Goal: Transaction & Acquisition: Register for event/course

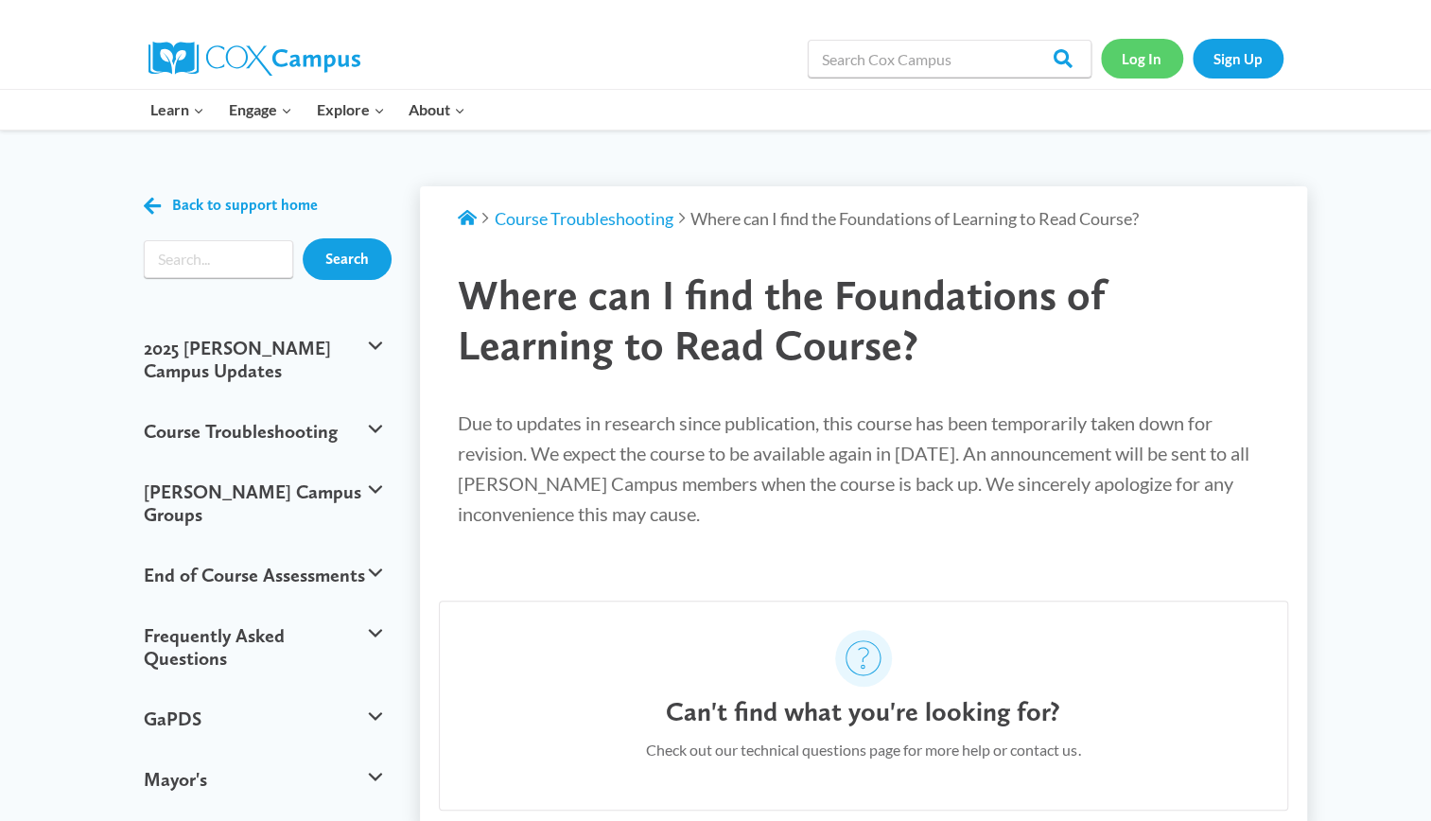
click at [1153, 55] on link "Log In" at bounding box center [1142, 58] width 82 height 39
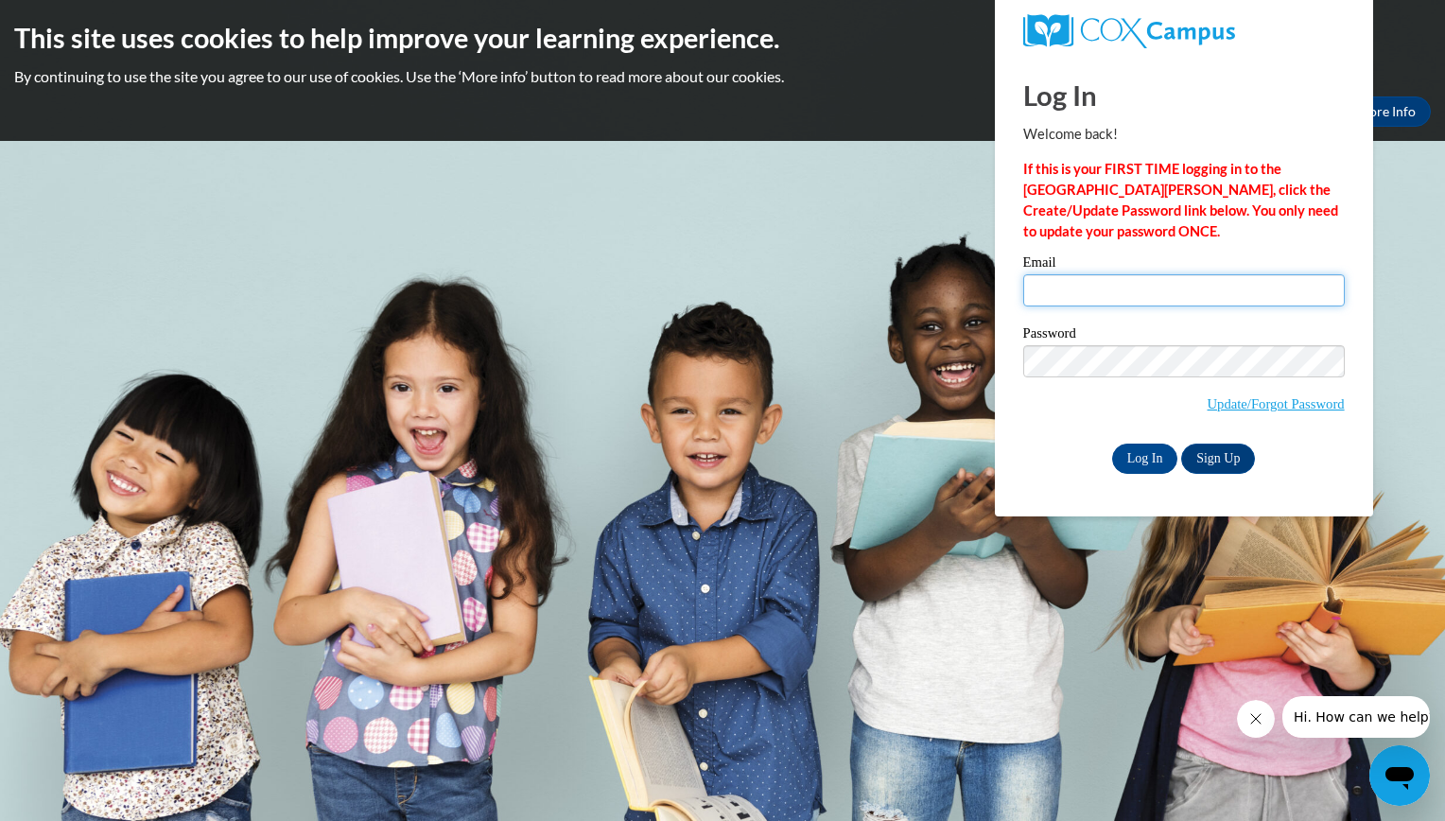
click at [1117, 295] on input "Email" at bounding box center [1184, 290] width 322 height 32
type input "ballas2k@gmail.com"
click at [1228, 452] on link "Sign Up" at bounding box center [1218, 459] width 74 height 30
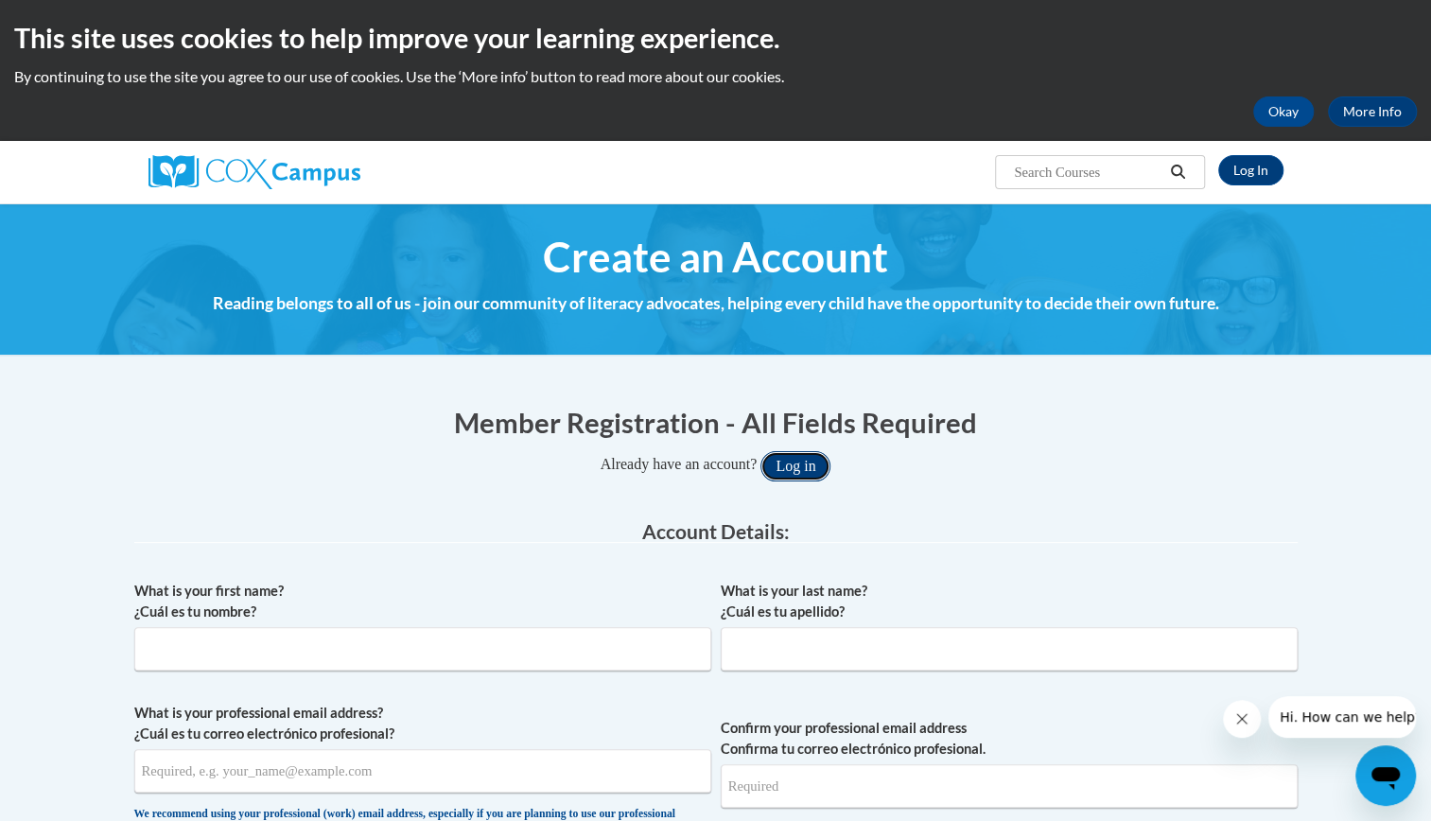
click at [804, 462] on button "Log in" at bounding box center [795, 466] width 70 height 30
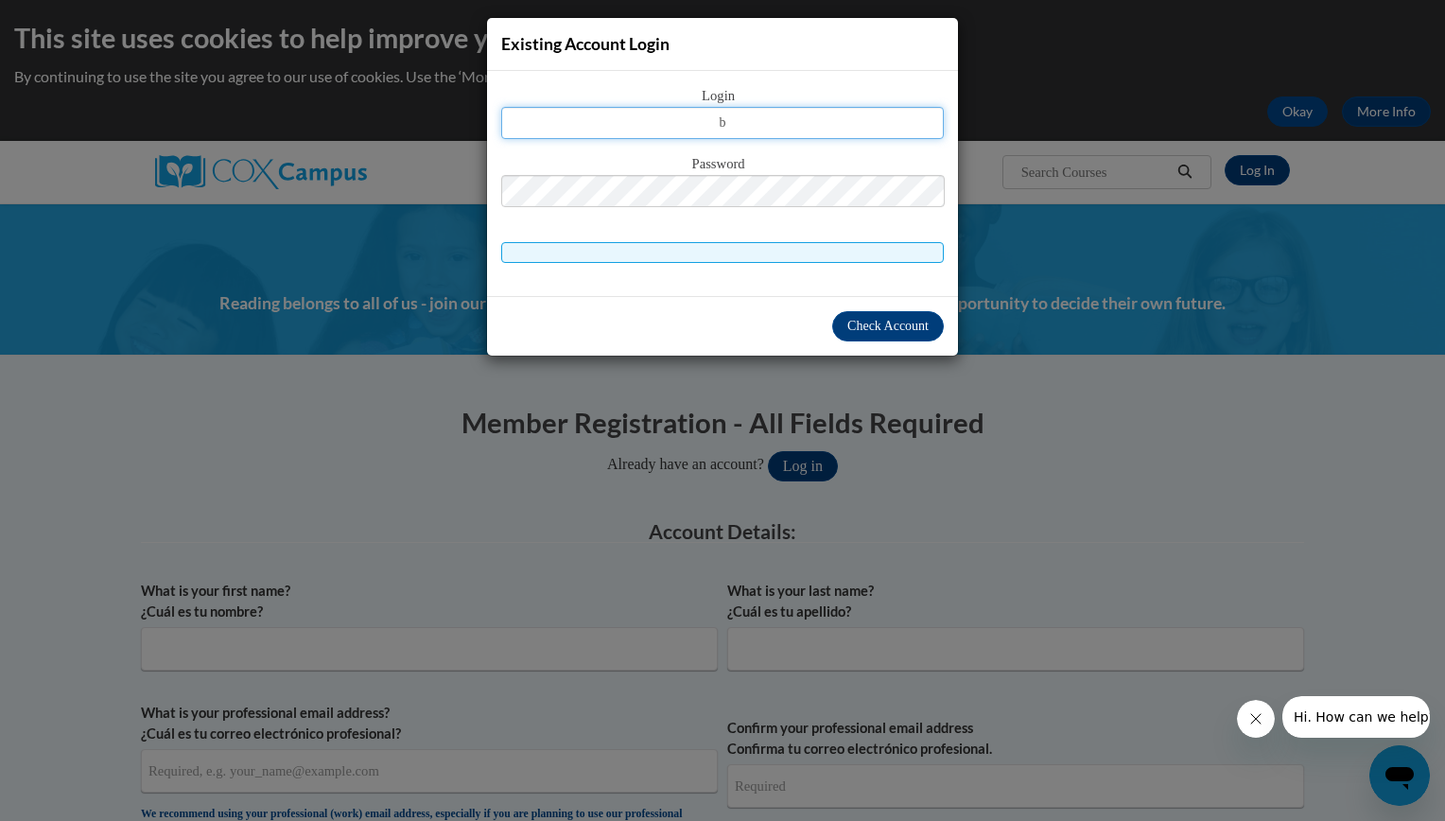
click at [768, 451] on button "Log in" at bounding box center [803, 466] width 70 height 30
click at [857, 326] on span "Check Account" at bounding box center [887, 326] width 81 height 14
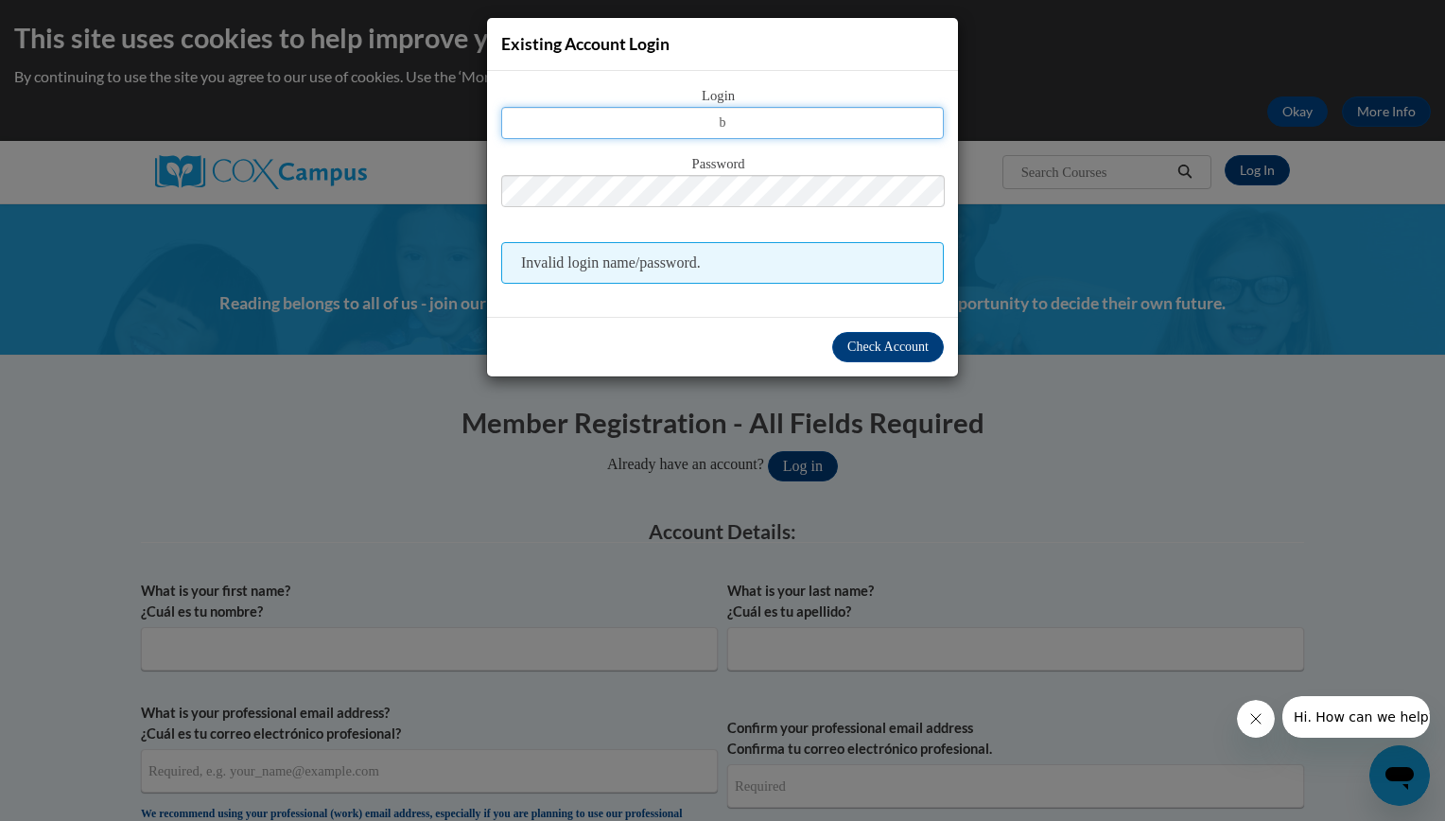
click at [751, 130] on input "b" at bounding box center [722, 123] width 443 height 32
click at [768, 451] on button "Log in" at bounding box center [803, 466] width 70 height 30
click at [732, 119] on input "b" at bounding box center [722, 123] width 443 height 32
type input "[EMAIL_ADDRESS][DOMAIN_NAME]"
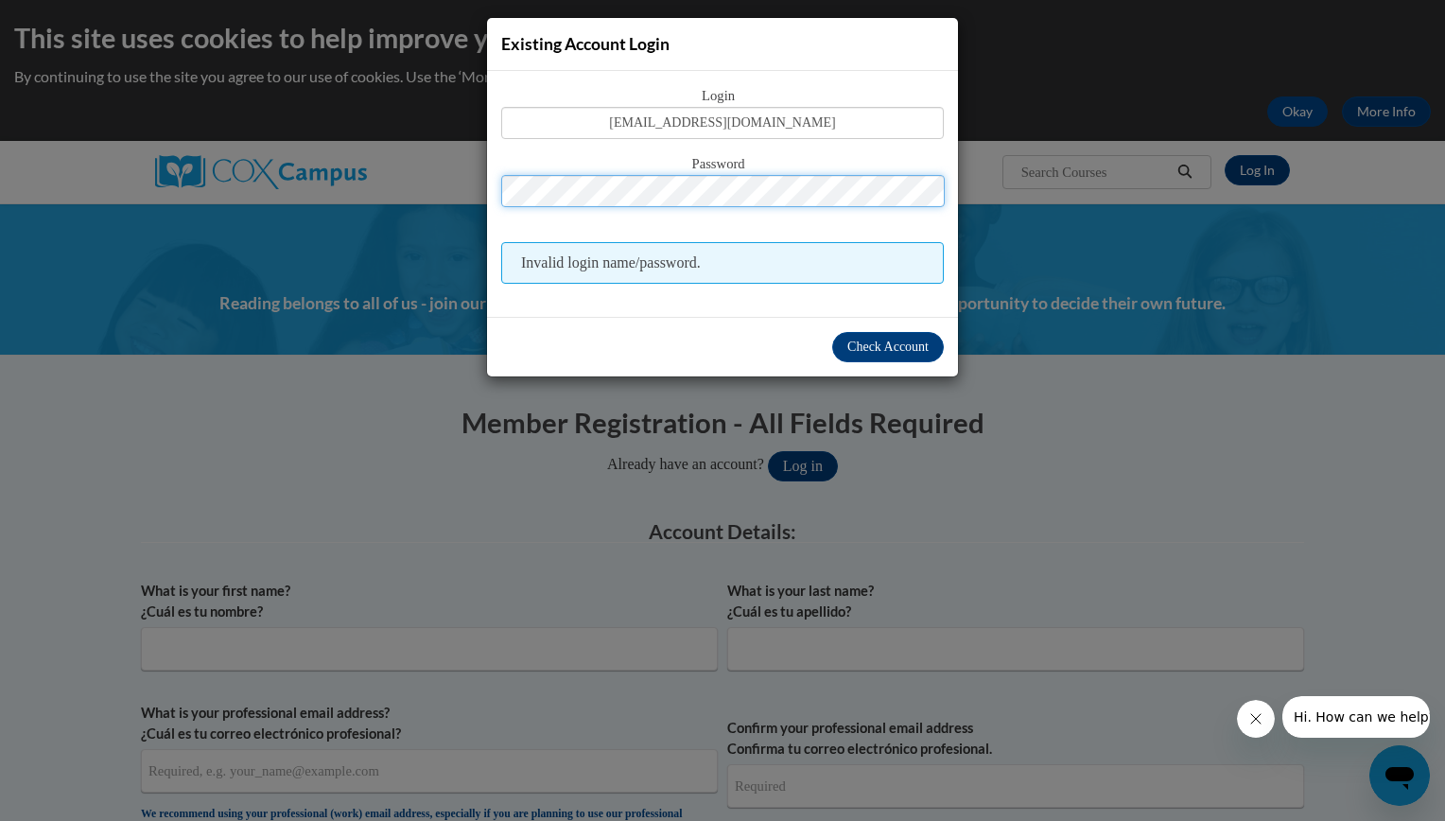
click at [768, 451] on button "Log in" at bounding box center [803, 466] width 70 height 30
click at [870, 352] on span "Check Account" at bounding box center [887, 347] width 81 height 14
click at [737, 262] on span "Invalid login name/password." at bounding box center [722, 263] width 443 height 42
click at [768, 451] on button "Log in" at bounding box center [803, 466] width 70 height 30
click at [401, 567] on div "Existing Account Login Login ballas2k@gmail.com Password Invalid login name/pas…" at bounding box center [722, 410] width 1445 height 821
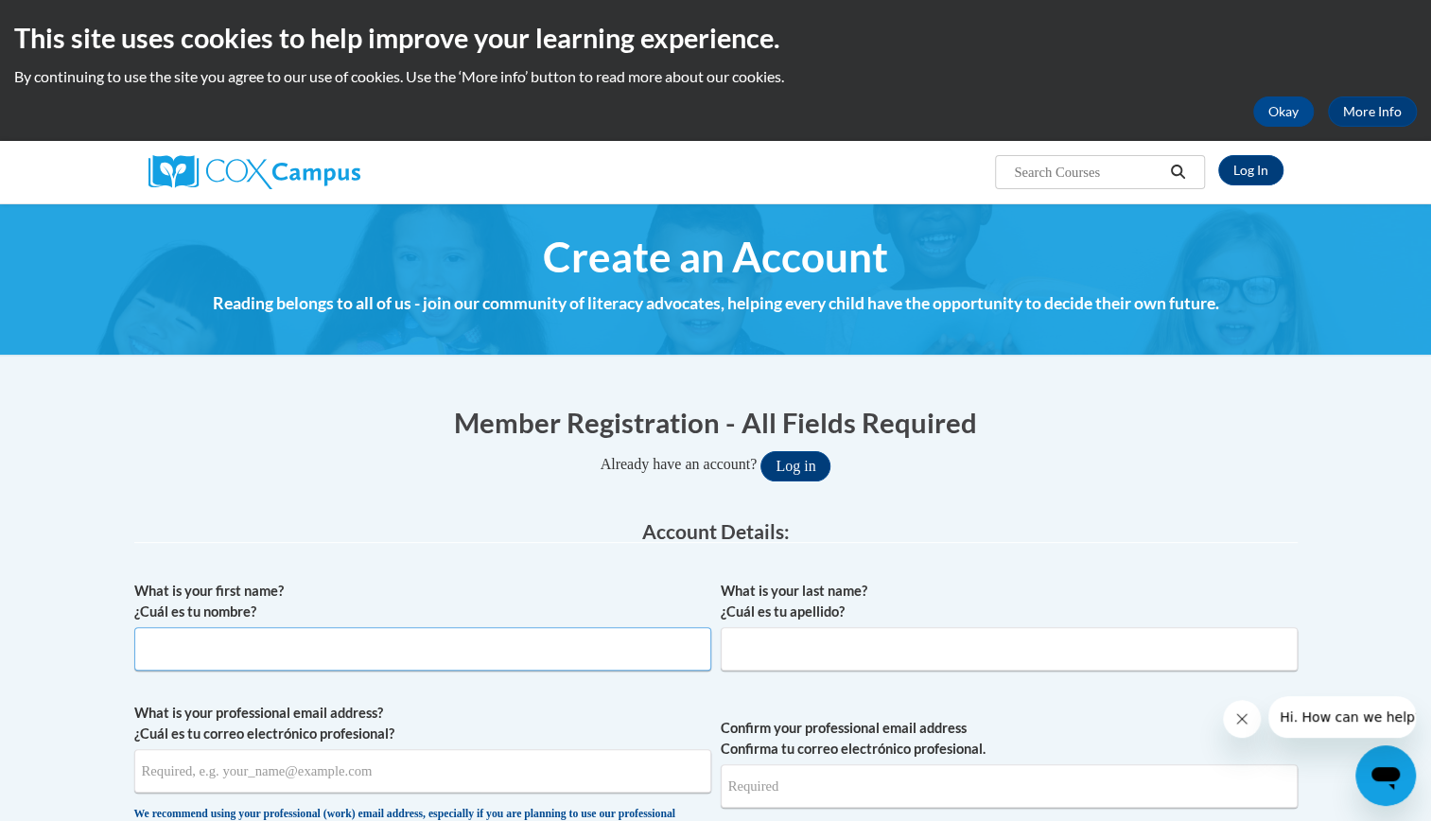
click at [505, 643] on input "What is your first name? ¿Cuál es tu nombre?" at bounding box center [422, 649] width 577 height 44
type input "Maggie"
type input "Ballas"
type input "[EMAIL_ADDRESS][DOMAIN_NAME]"
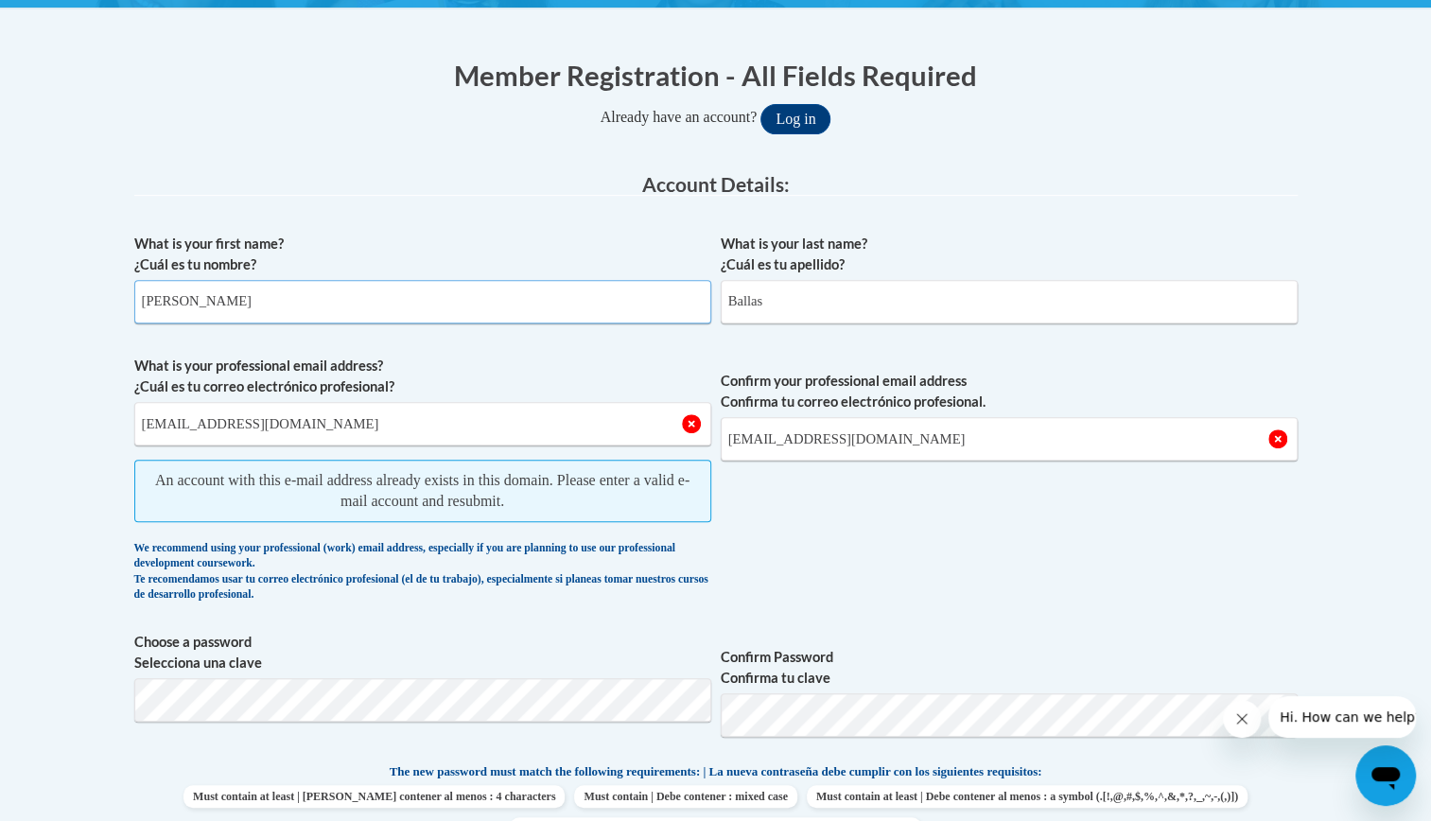
scroll to position [367, 0]
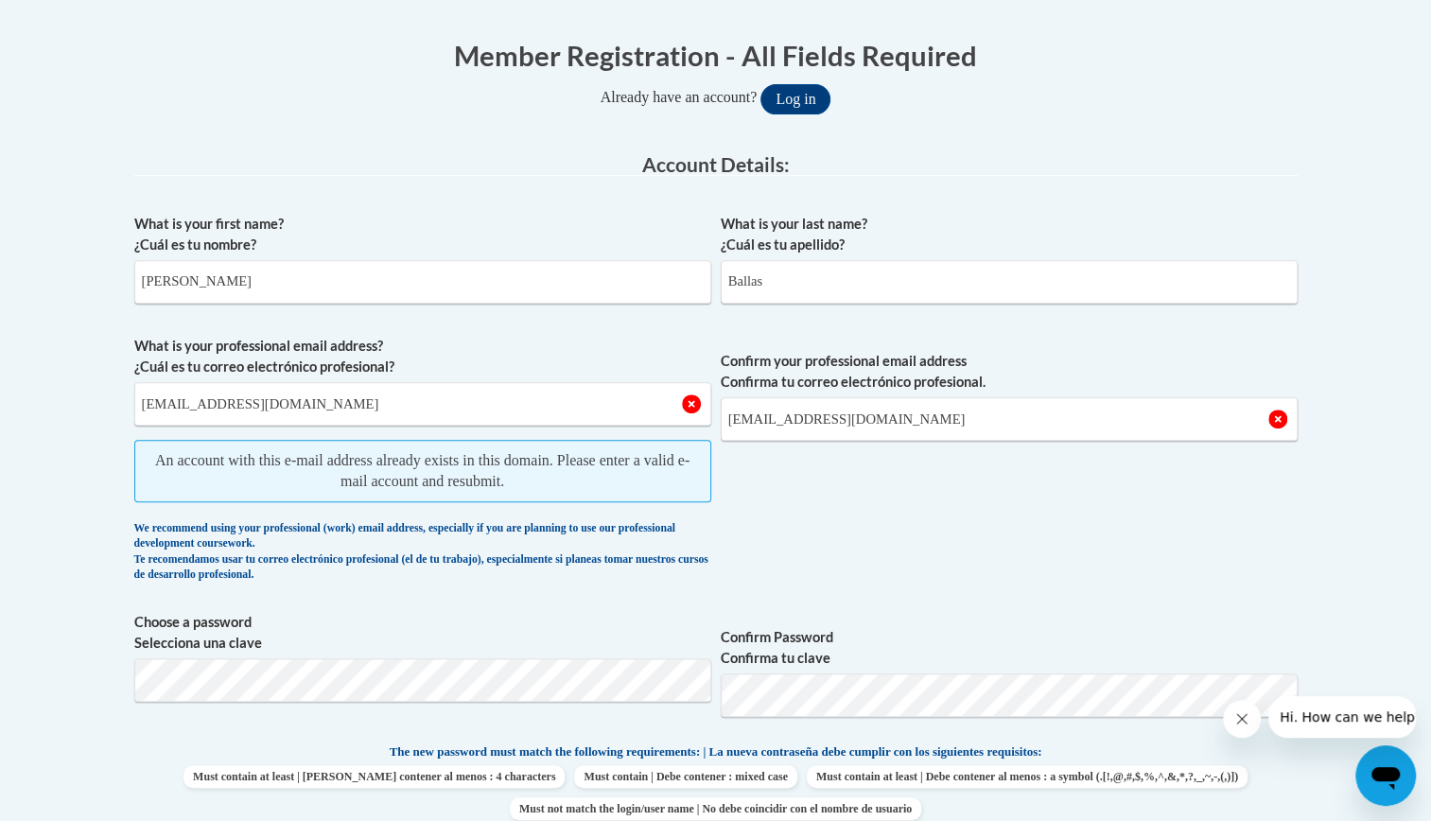
click at [1385, 783] on icon "Open messaging window" at bounding box center [1385, 775] width 34 height 34
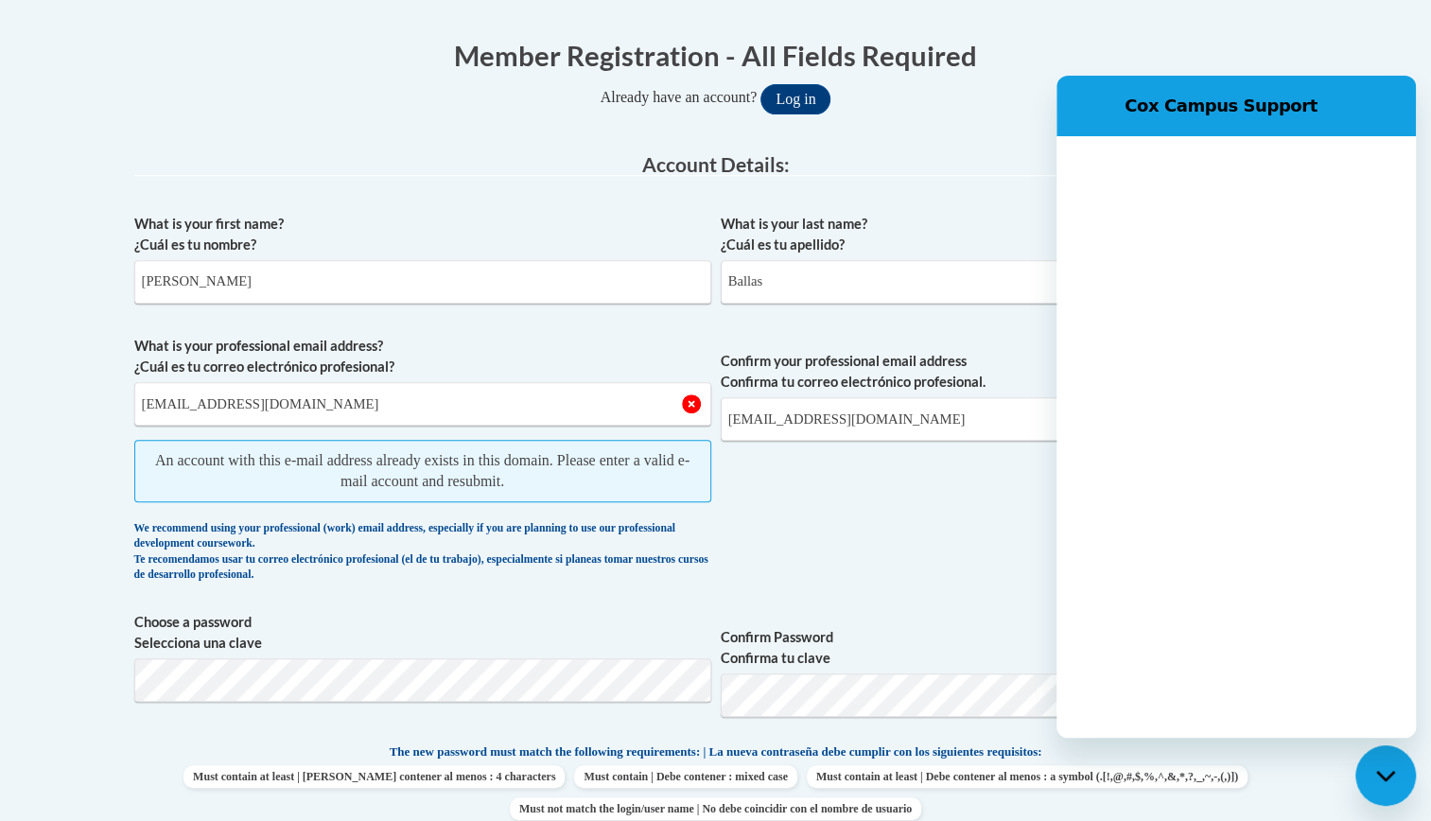
scroll to position [0, 0]
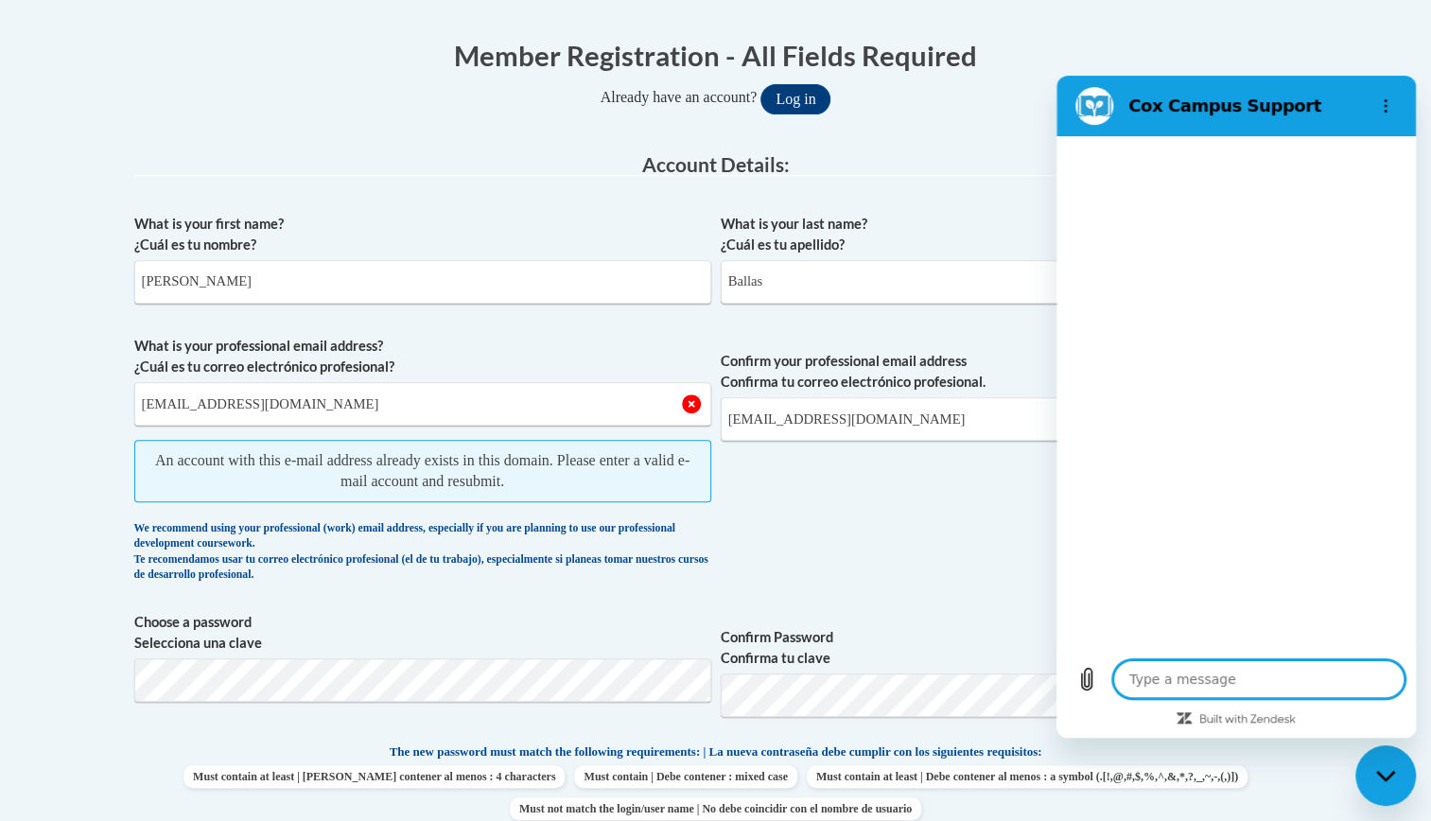
type textarea "x"
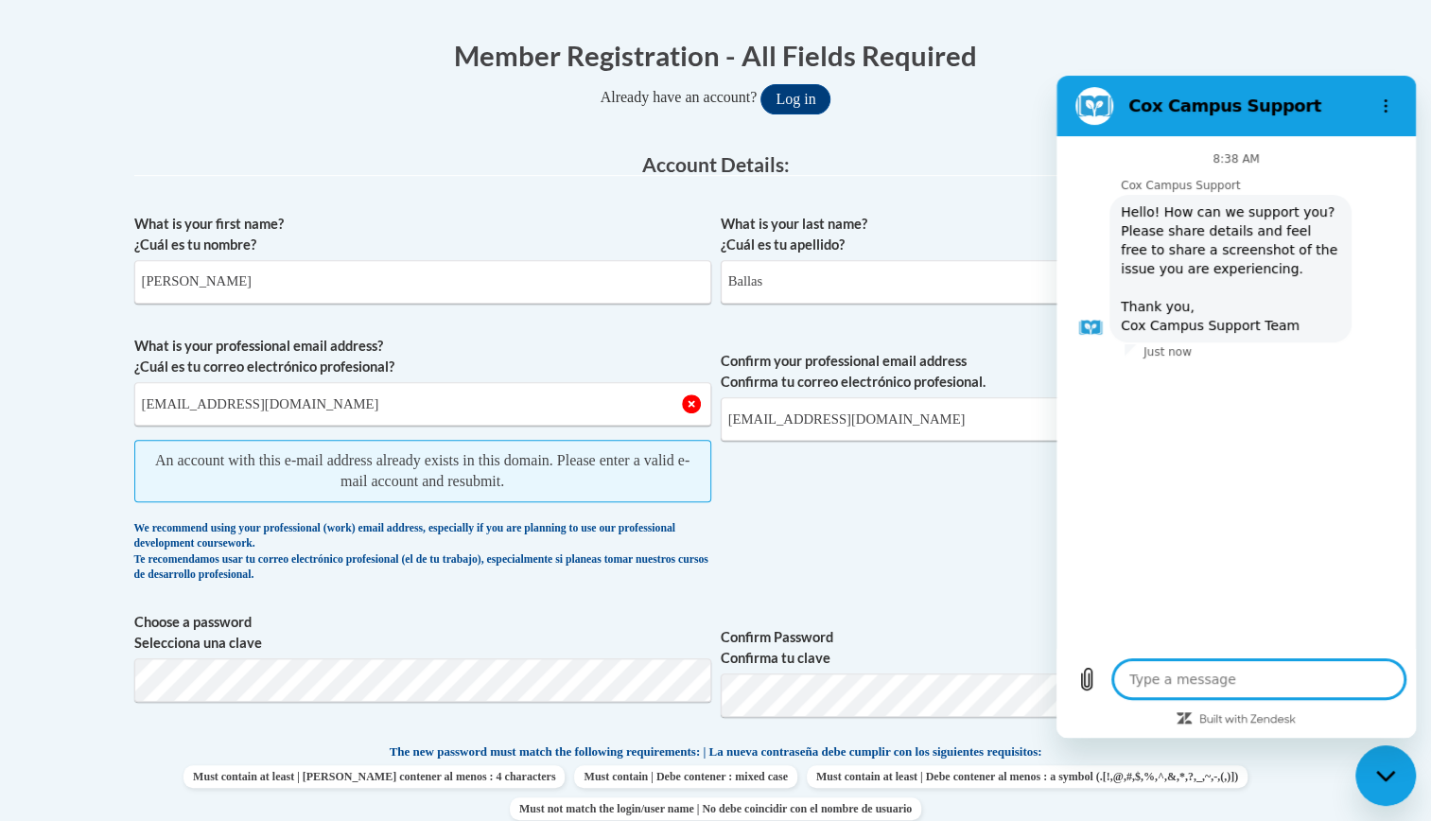
click at [1205, 678] on textarea at bounding box center [1258, 679] width 291 height 38
type textarea "i"
type textarea "x"
type textarea "i"
type textarea "x"
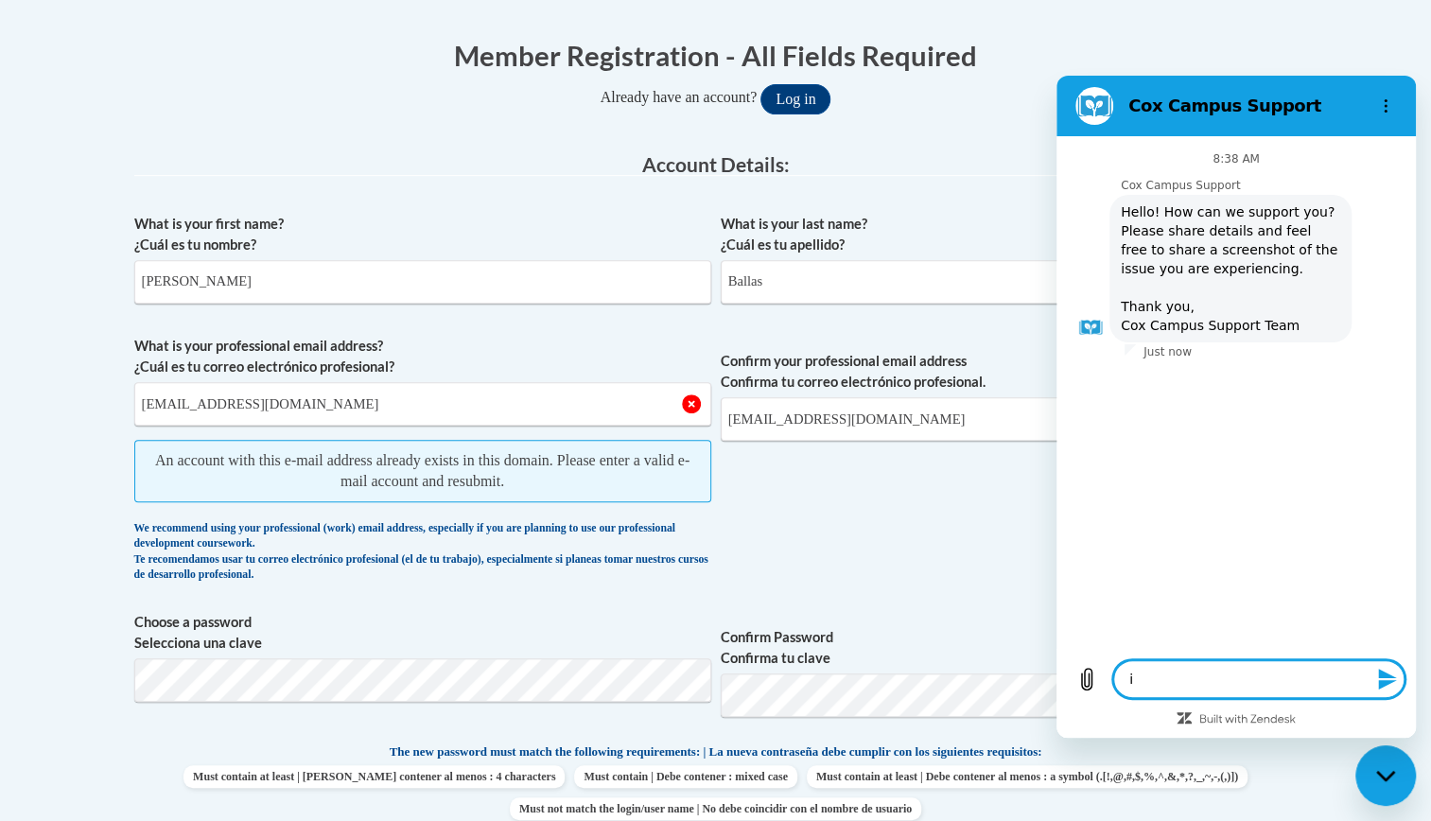
type textarea "i f"
type textarea "x"
type textarea "i fo"
type textarea "x"
type textarea "i for"
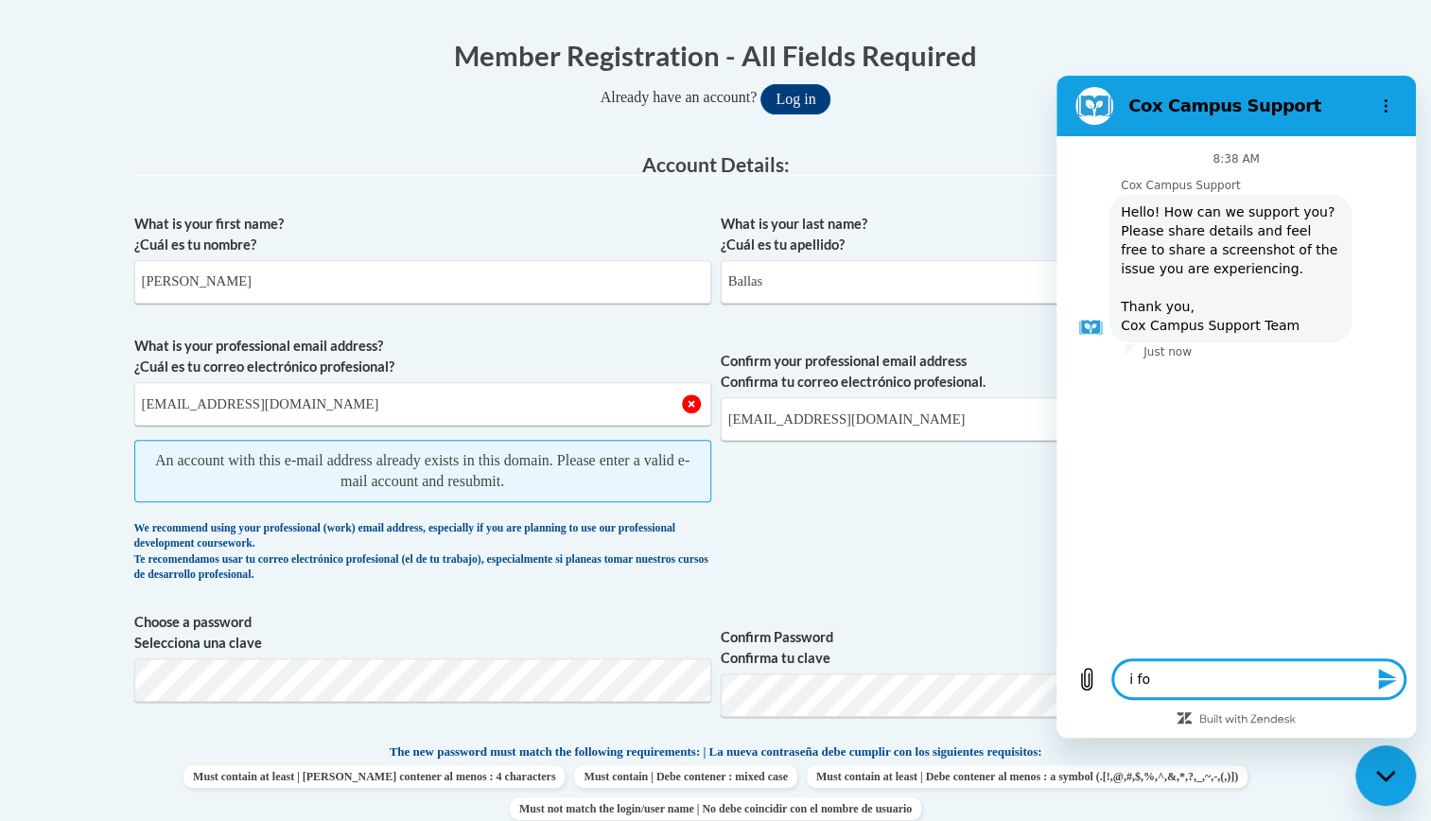
type textarea "x"
type textarea "i forg"
type textarea "x"
type textarea "i forg"
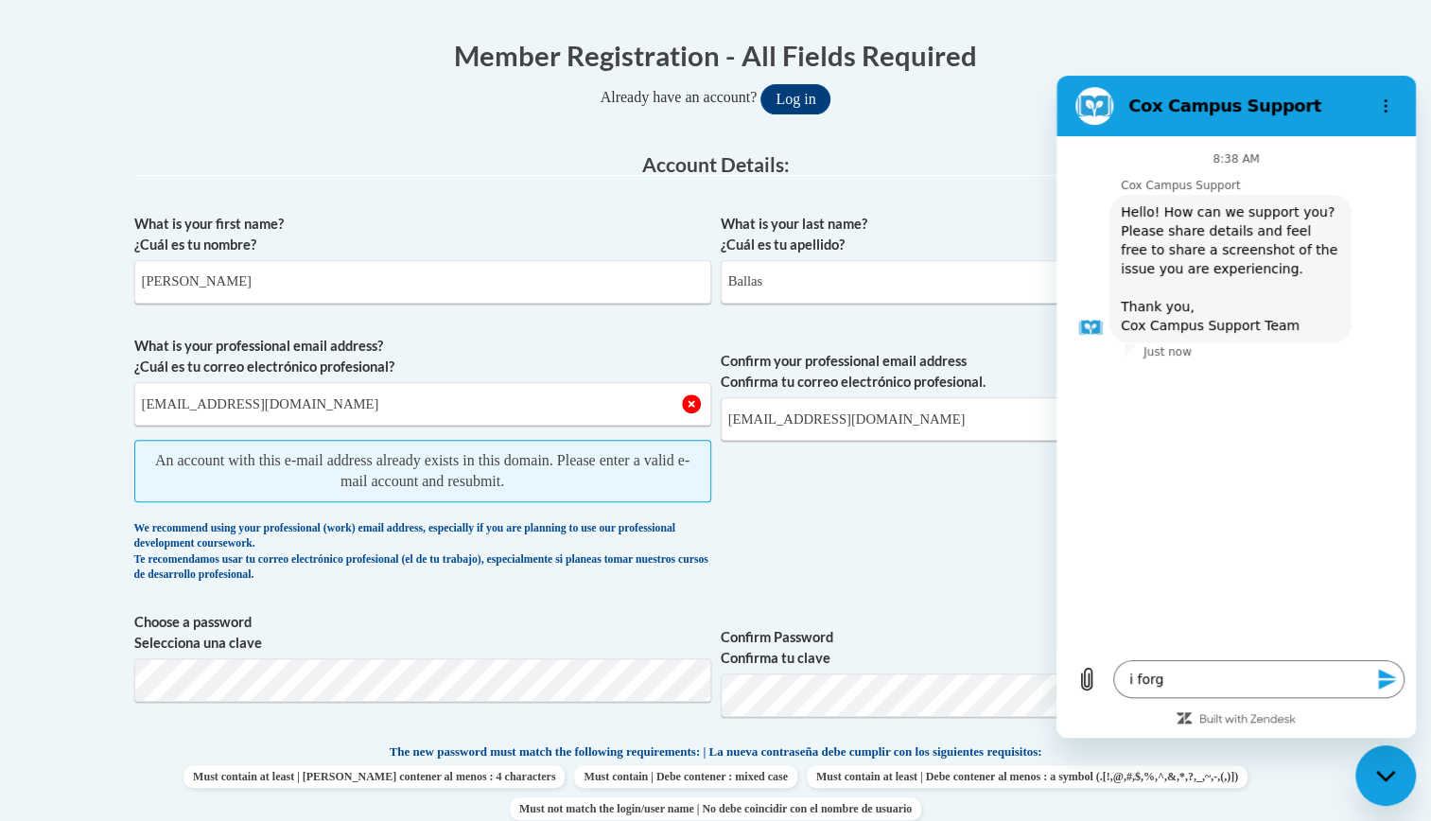
click at [794, 584] on span "Confirm your professional email address Confirma tu correo electrónico profesio…" at bounding box center [1009, 464] width 577 height 256
click at [1322, 6] on body "This site uses cookies to help improve your learning experience. By continuing …" at bounding box center [715, 828] width 1431 height 2390
click at [1401, 783] on div "Close messaging window" at bounding box center [1385, 775] width 57 height 57
type textarea "x"
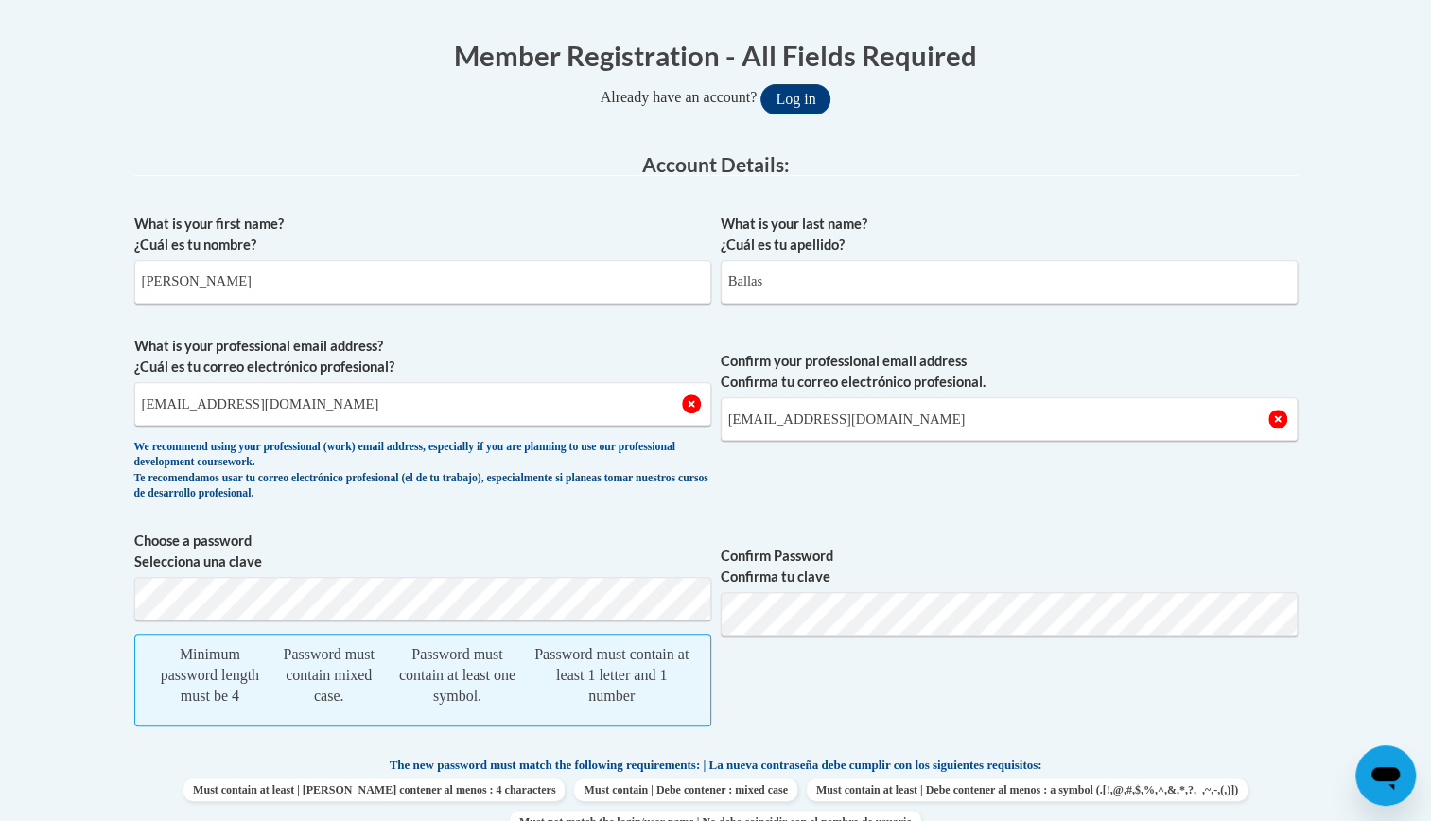
click at [104, 628] on body "This site uses cookies to help improve your learning experience. By continuing …" at bounding box center [715, 834] width 1431 height 2403
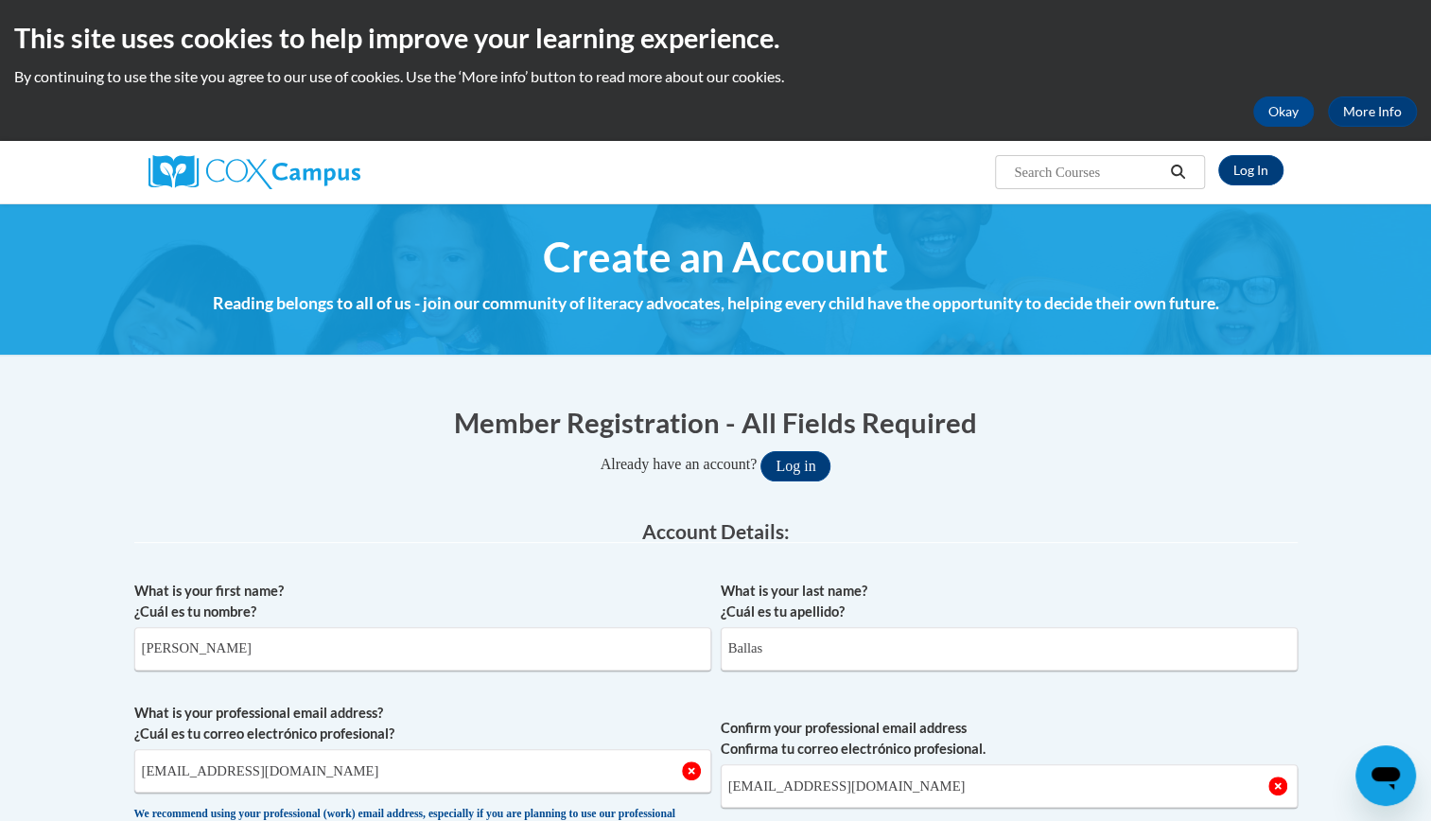
click at [1099, 166] on input "Search..." at bounding box center [1087, 172] width 151 height 23
click at [1267, 110] on button "Okay" at bounding box center [1283, 111] width 61 height 30
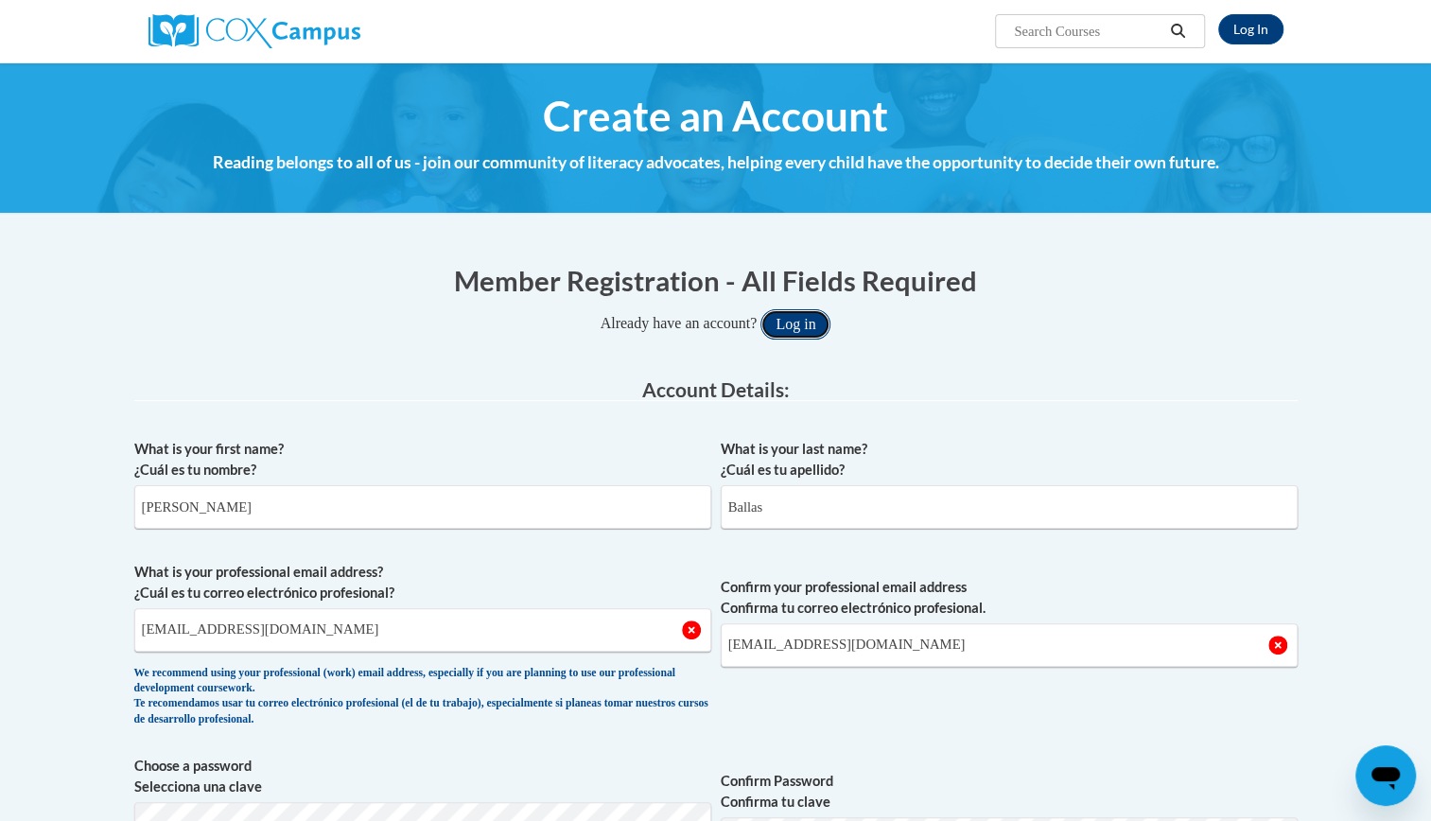
click at [793, 323] on button "Log in" at bounding box center [795, 324] width 70 height 30
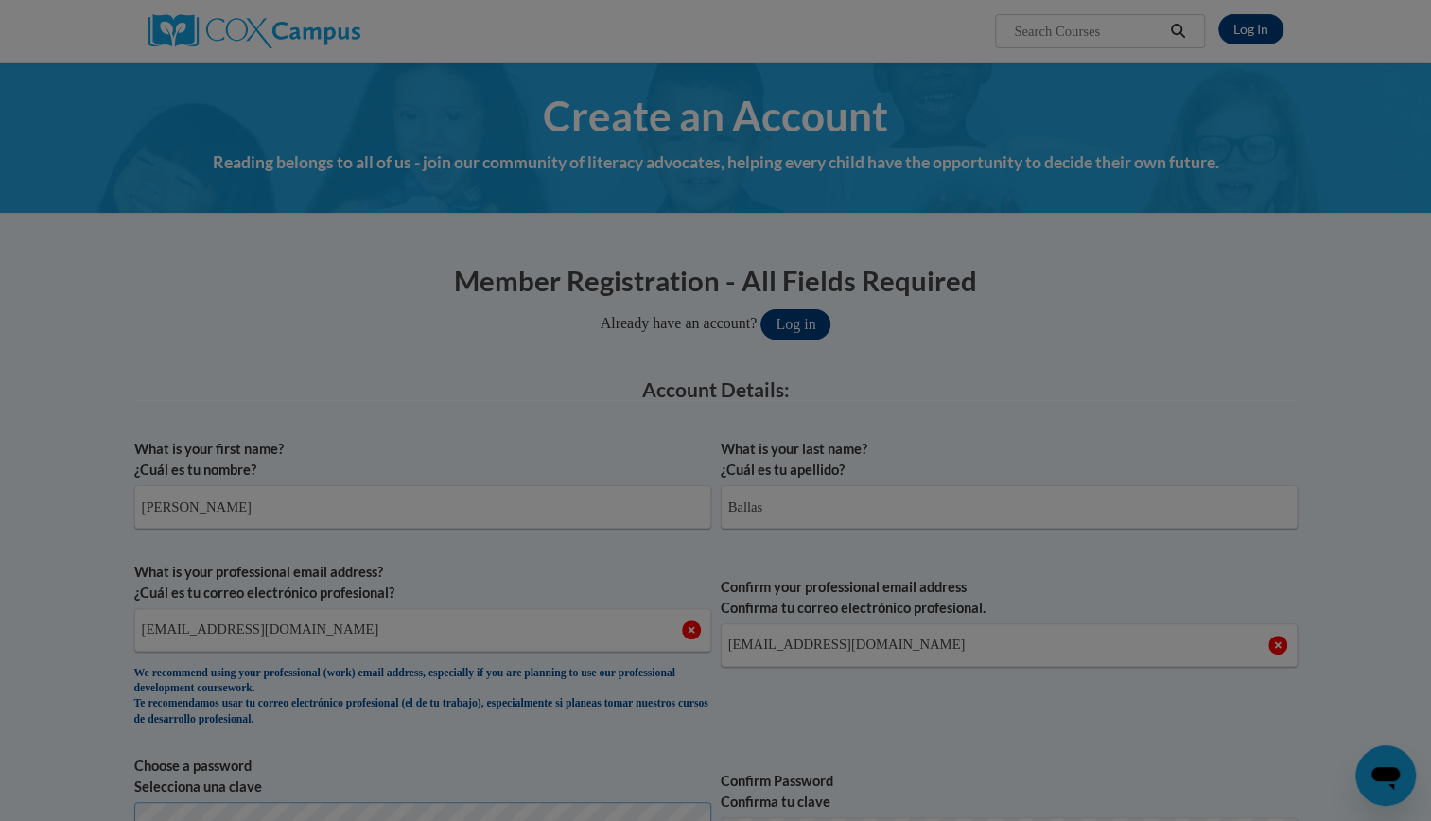
scroll to position [24, 0]
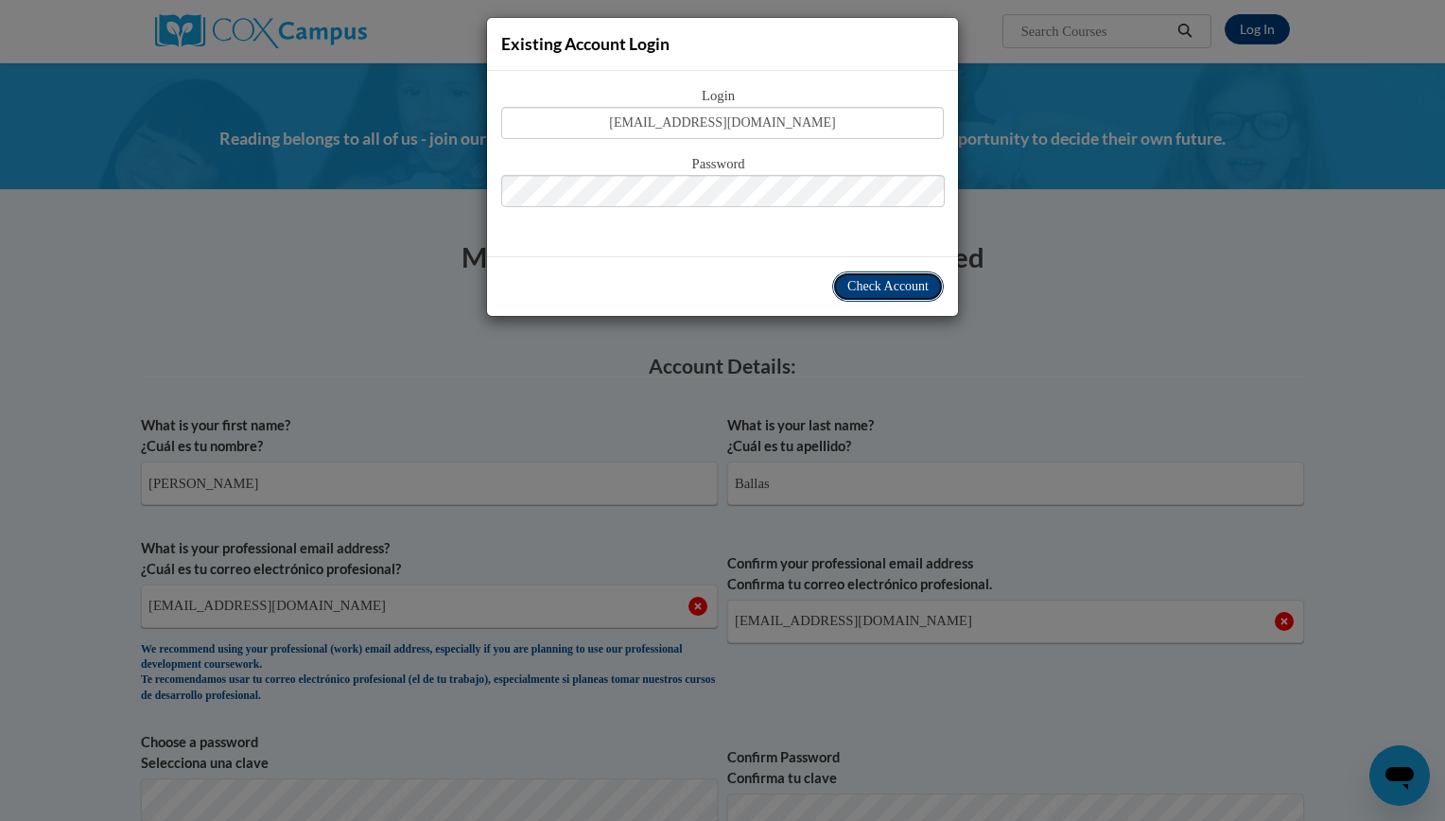
click at [880, 286] on span "Check Account" at bounding box center [887, 286] width 81 height 14
click at [861, 287] on span "Check Account" at bounding box center [887, 286] width 81 height 14
click at [1078, 245] on div "Existing Account Login Login ballas2k@gmail.com Password Check Account" at bounding box center [722, 410] width 1445 height 821
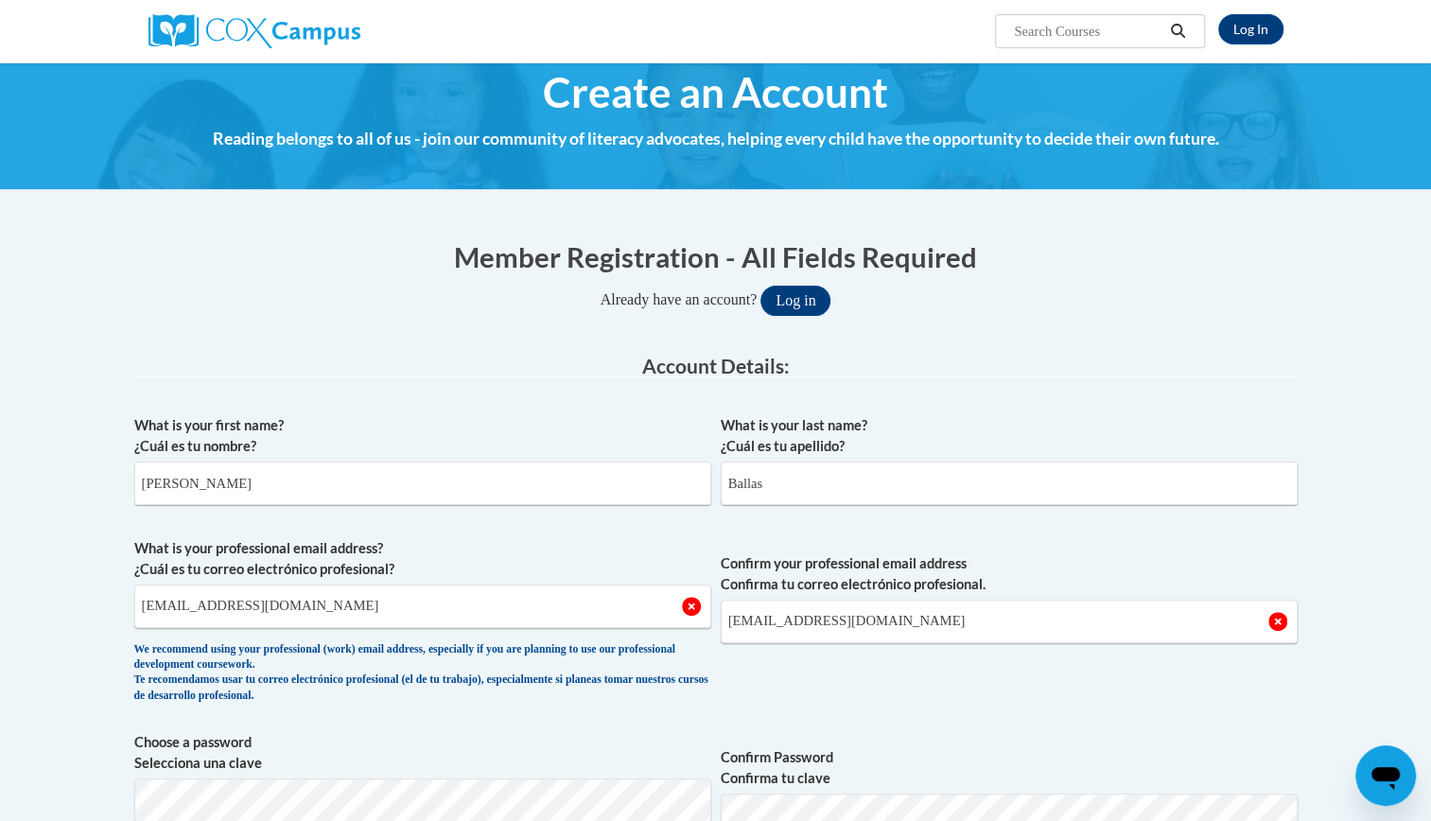
scroll to position [0, 0]
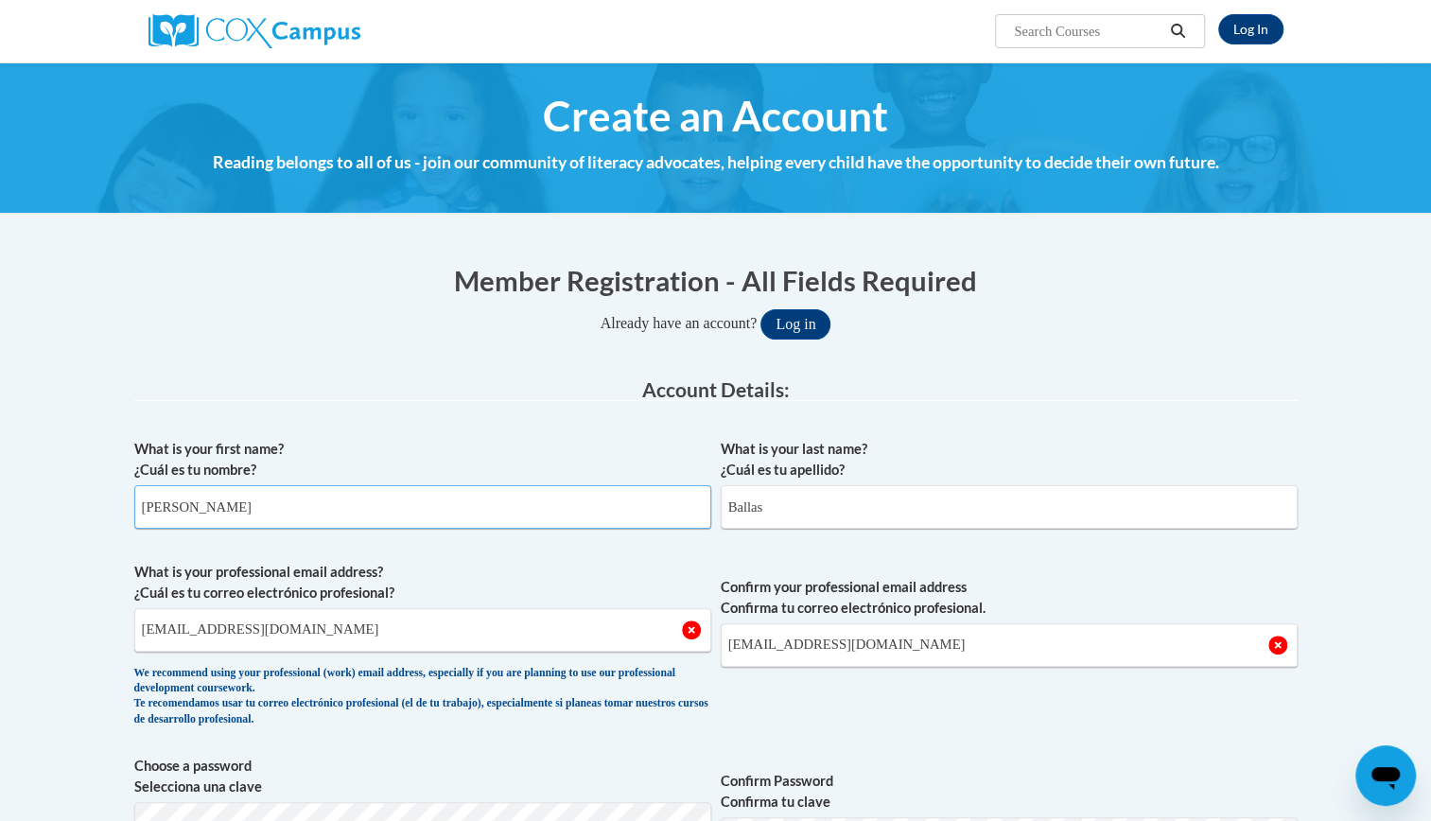
click at [465, 493] on input "Maggie" at bounding box center [422, 507] width 577 height 44
click at [1252, 31] on link "Log In" at bounding box center [1250, 29] width 65 height 30
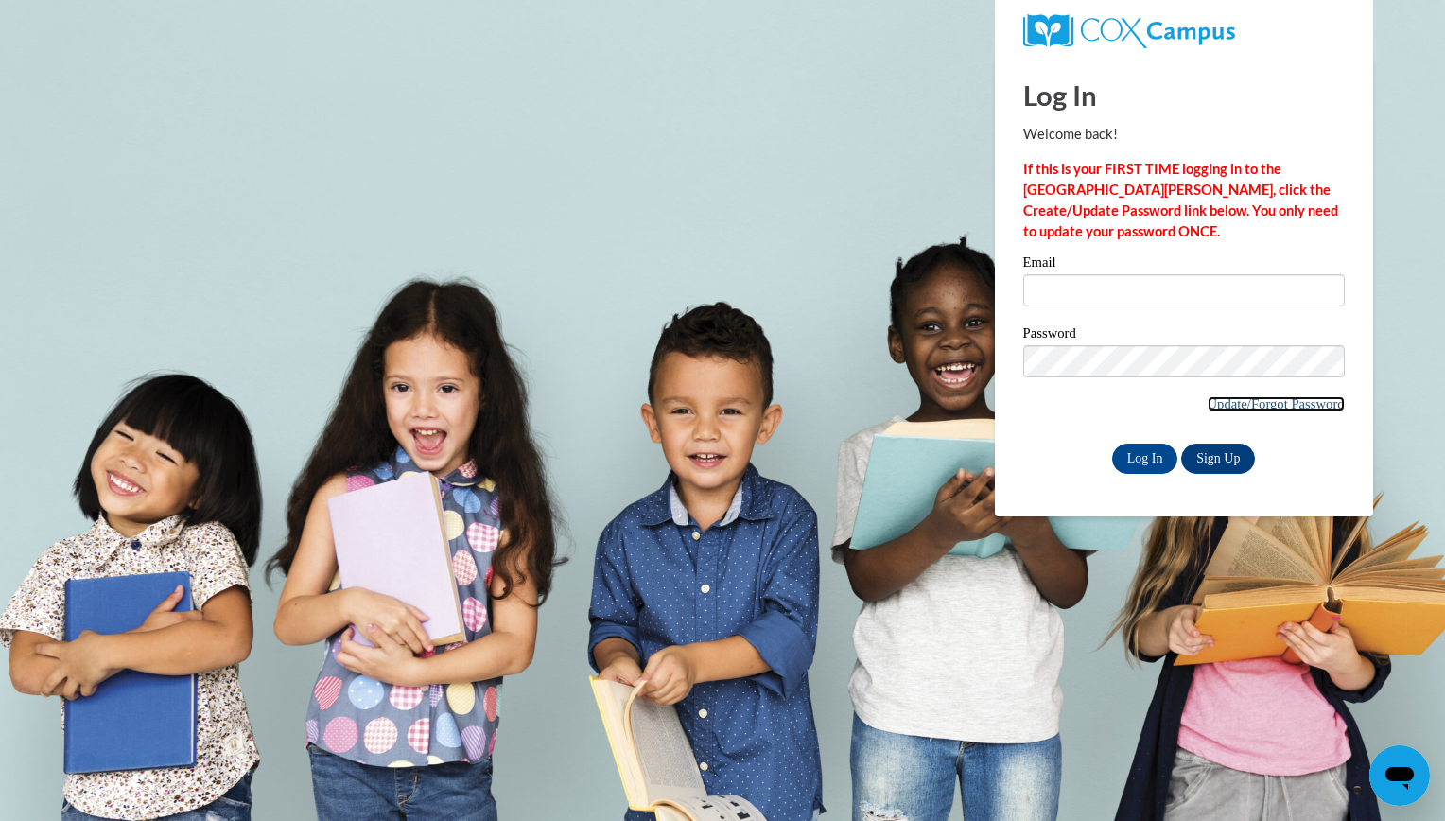
click at [1265, 401] on link "Update/Forgot Password" at bounding box center [1276, 403] width 137 height 15
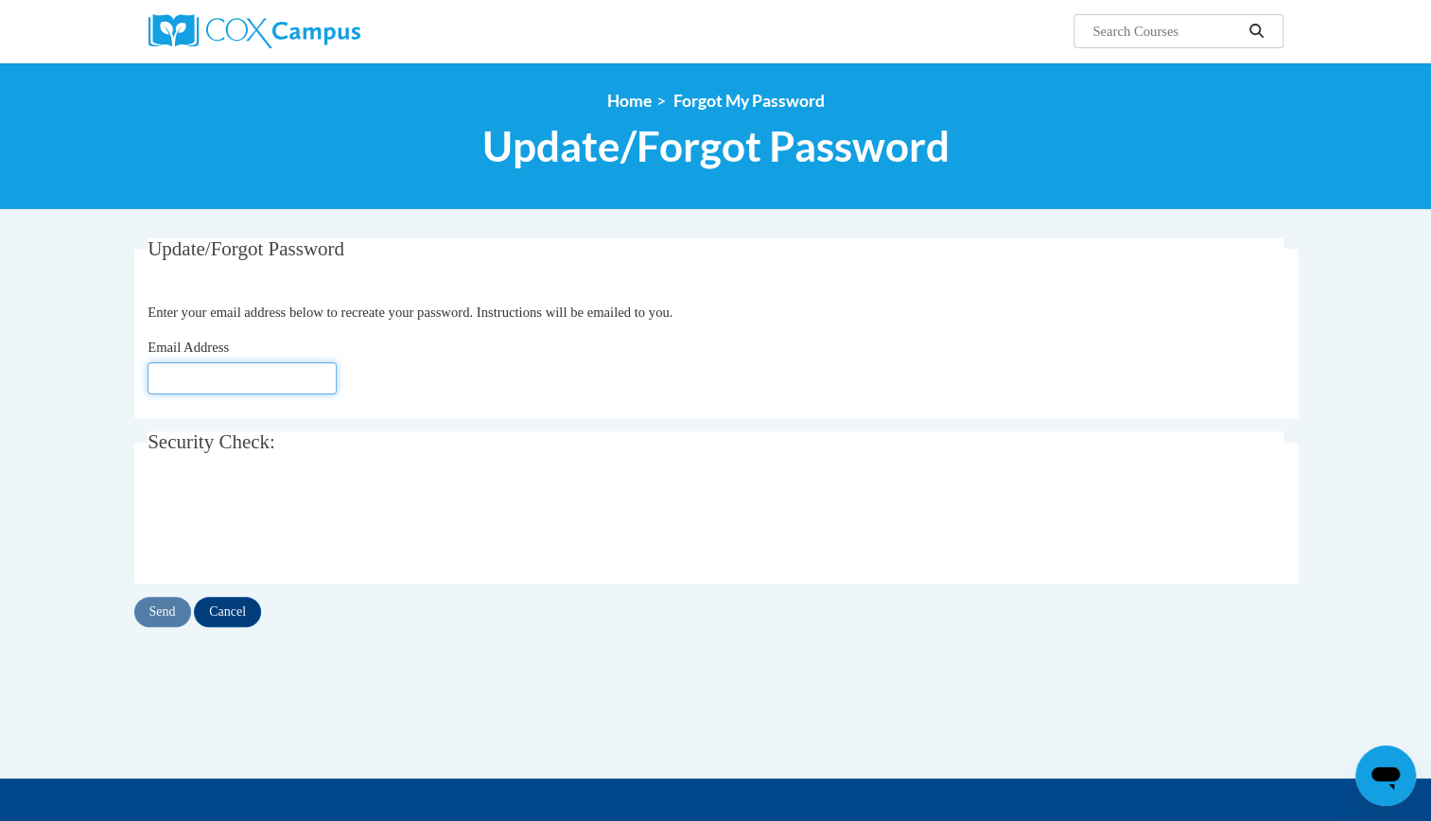
click at [280, 382] on input "Email Address" at bounding box center [242, 378] width 189 height 32
type input "[EMAIL_ADDRESS][DOMAIN_NAME]"
click at [151, 610] on input "Send" at bounding box center [162, 612] width 57 height 30
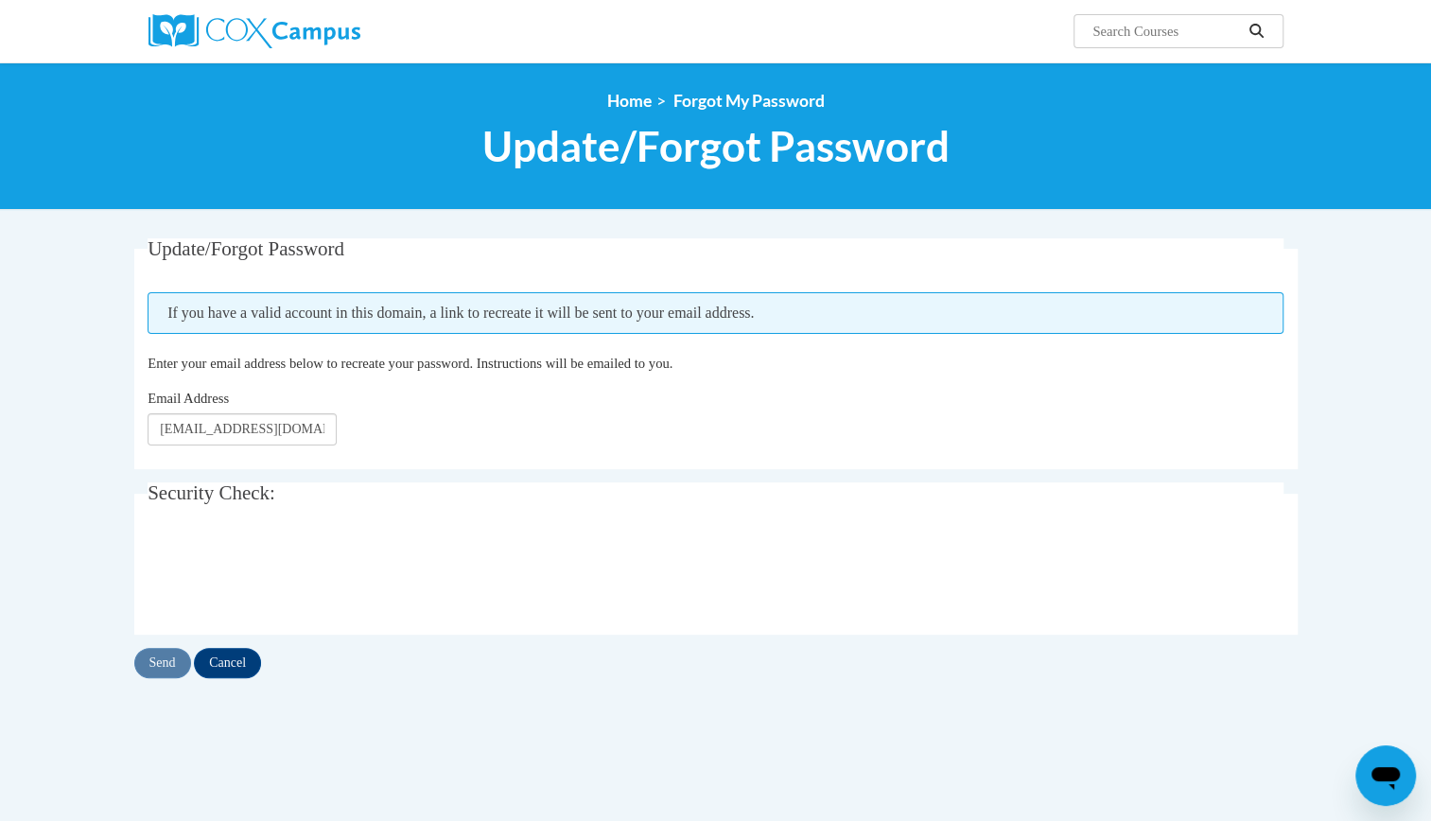
click at [1042, 210] on body "Search Search... <en>Home</en><fr>Accueil</fr><de>Zuhause</de><it>Casa</it><es>…" at bounding box center [715, 570] width 1431 height 1141
click at [1124, 34] on input "Search..." at bounding box center [1165, 31] width 151 height 23
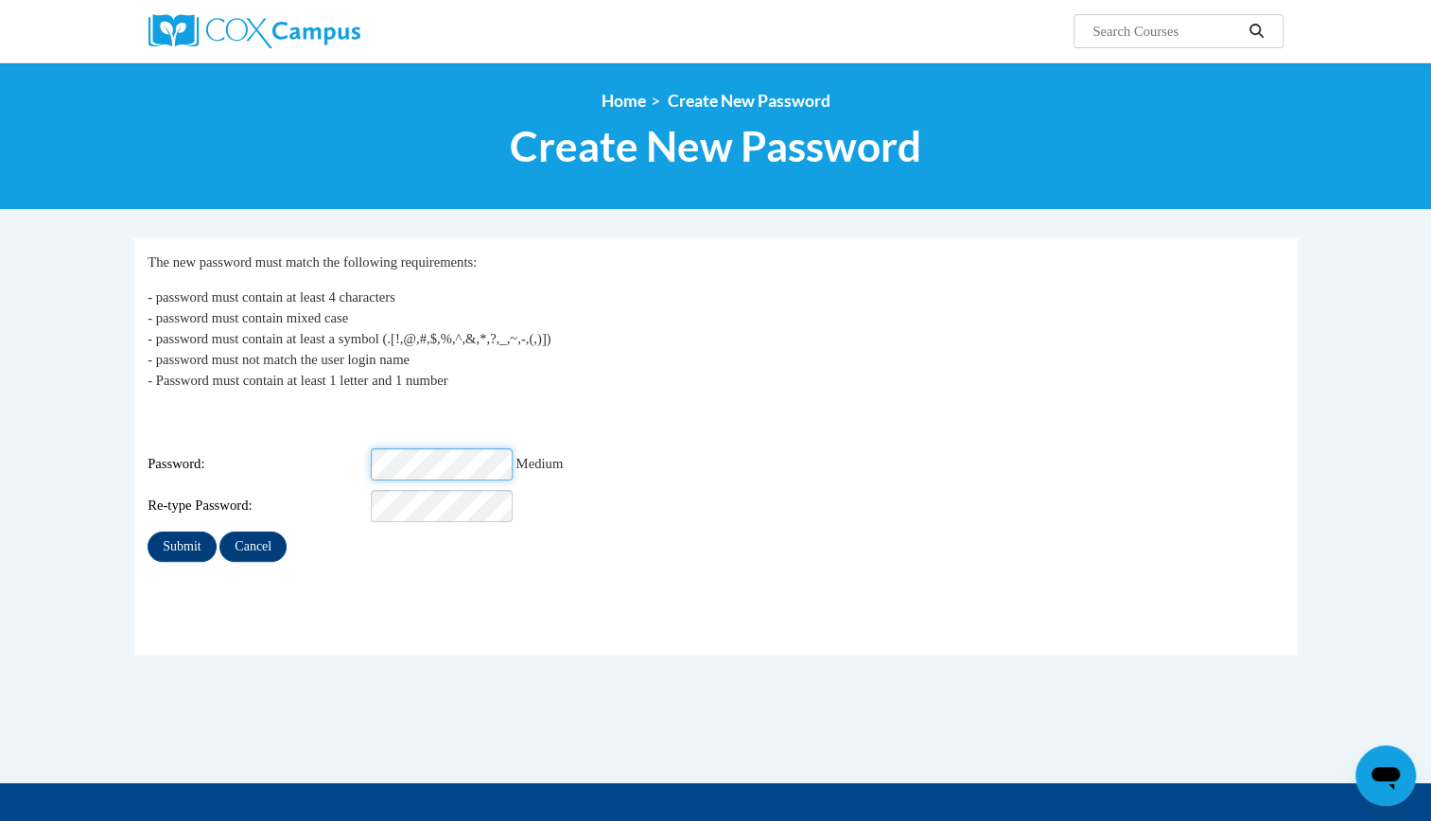
click at [148, 531] on input "Submit" at bounding box center [182, 546] width 68 height 30
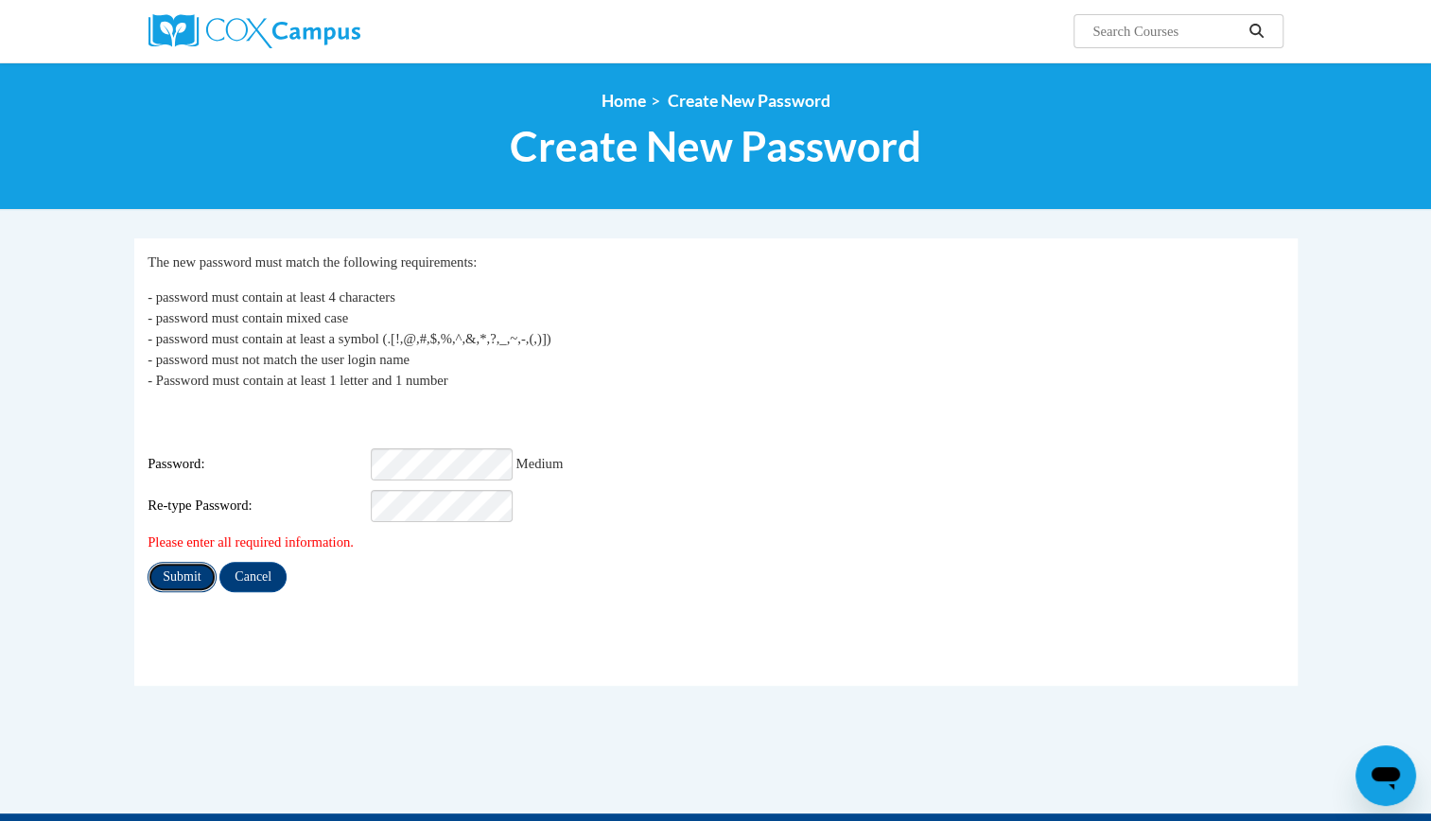
click at [185, 562] on input "Submit" at bounding box center [182, 577] width 68 height 30
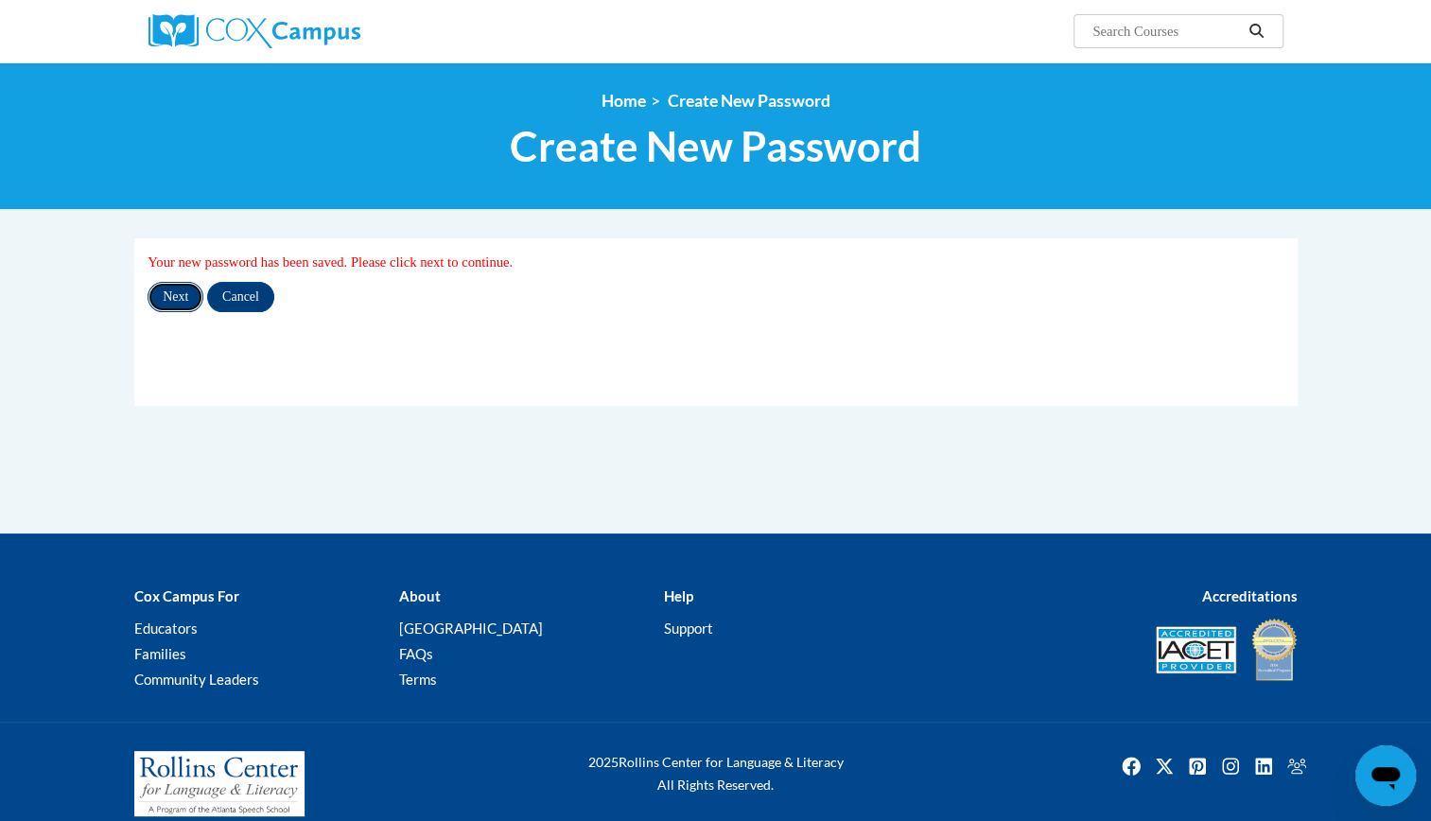
click at [176, 303] on input "Next" at bounding box center [176, 297] width 56 height 30
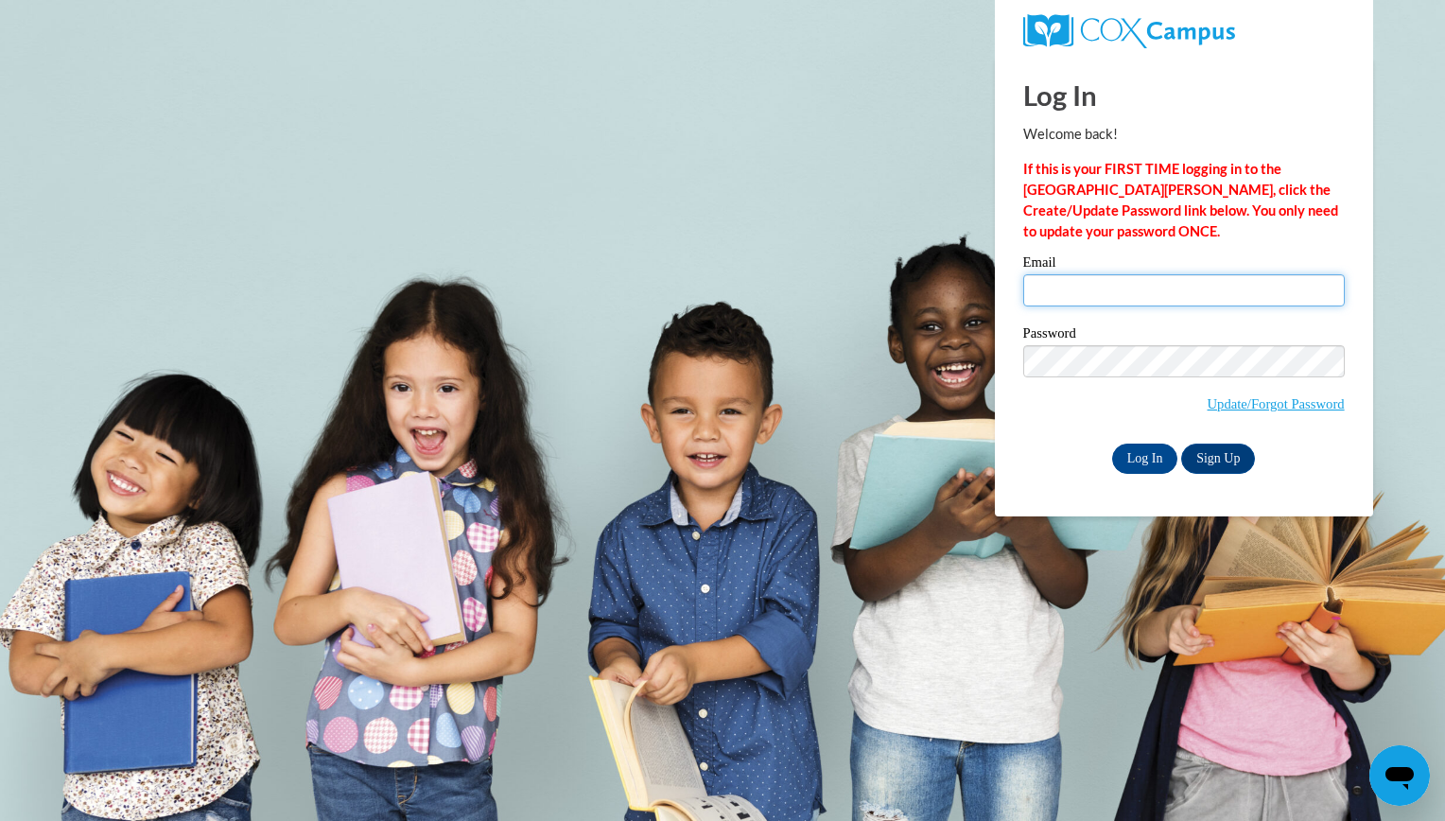
click at [1147, 306] on input "Email" at bounding box center [1184, 290] width 322 height 32
type input "[EMAIL_ADDRESS][DOMAIN_NAME]"
click at [1153, 462] on input "Log In" at bounding box center [1145, 459] width 66 height 30
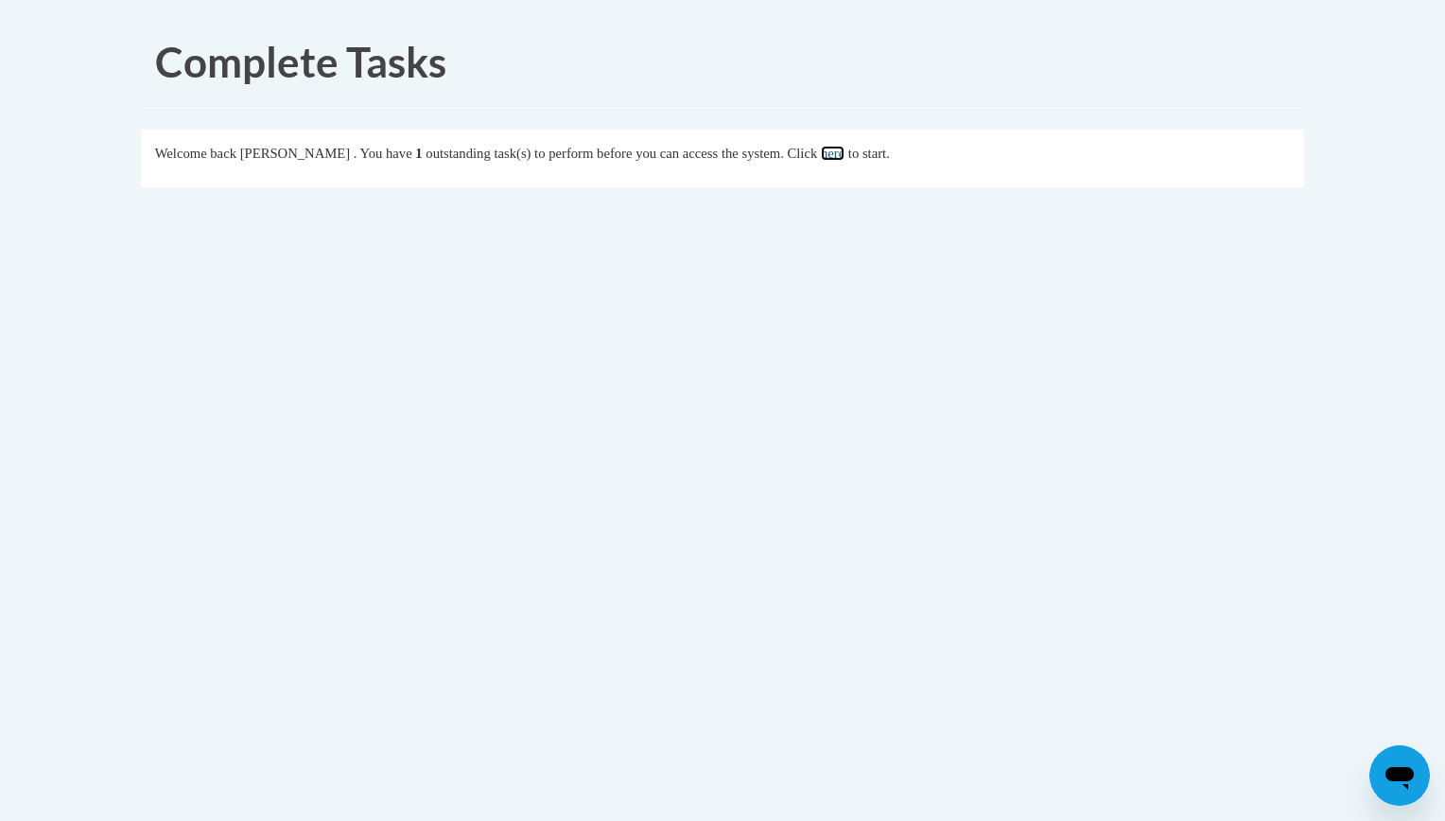
click at [845, 153] on link "here" at bounding box center [833, 153] width 24 height 15
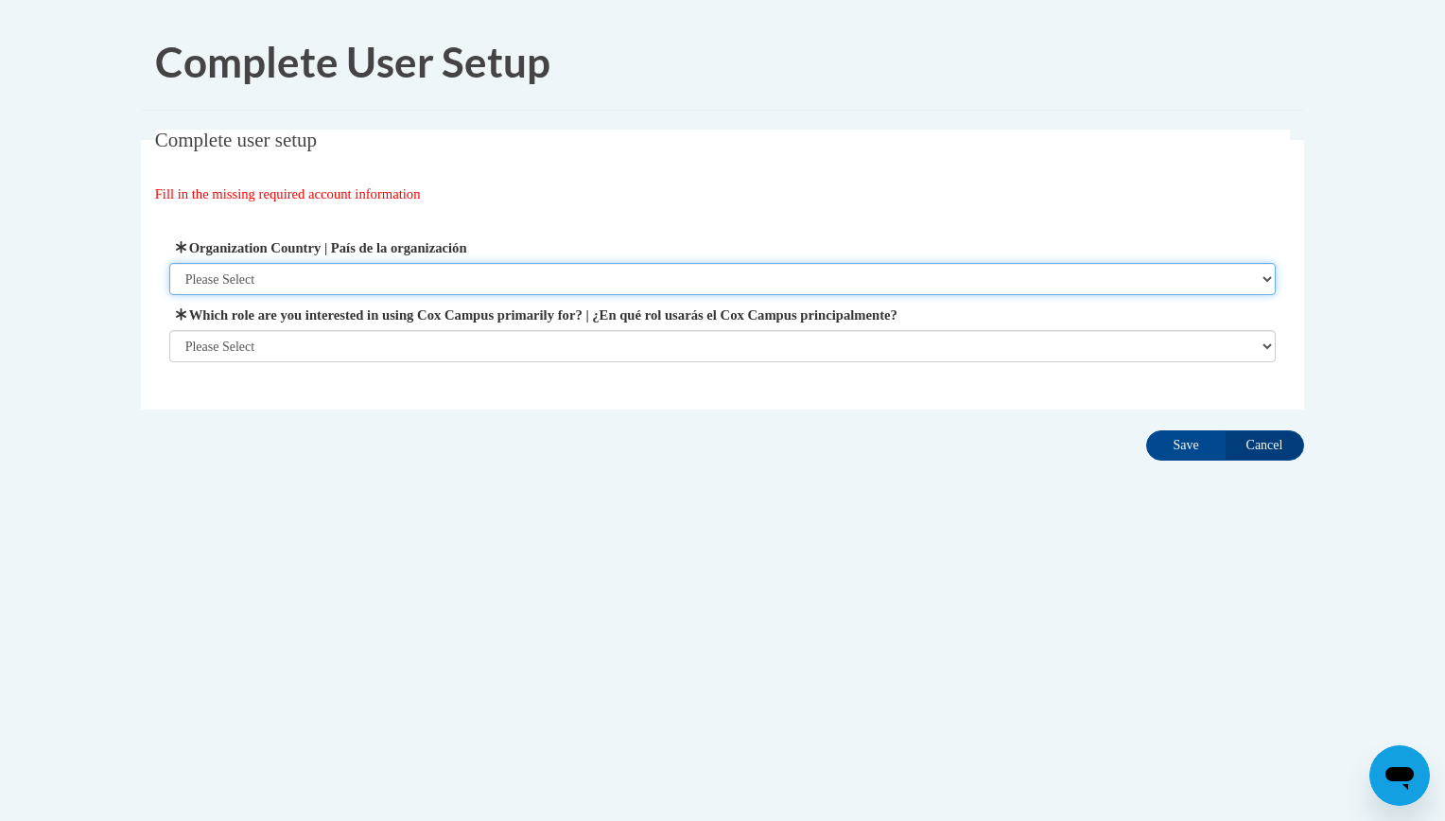
click at [337, 272] on select "Please Select United States | Estados Unidos Outside of the United States | Fue…" at bounding box center [722, 279] width 1107 height 32
select select "ad49bcad-a171-4b2e-b99c-48b446064914"
click at [169, 263] on select "Please Select United States | Estados Unidos Outside of the United States | Fue…" at bounding box center [722, 279] width 1107 height 32
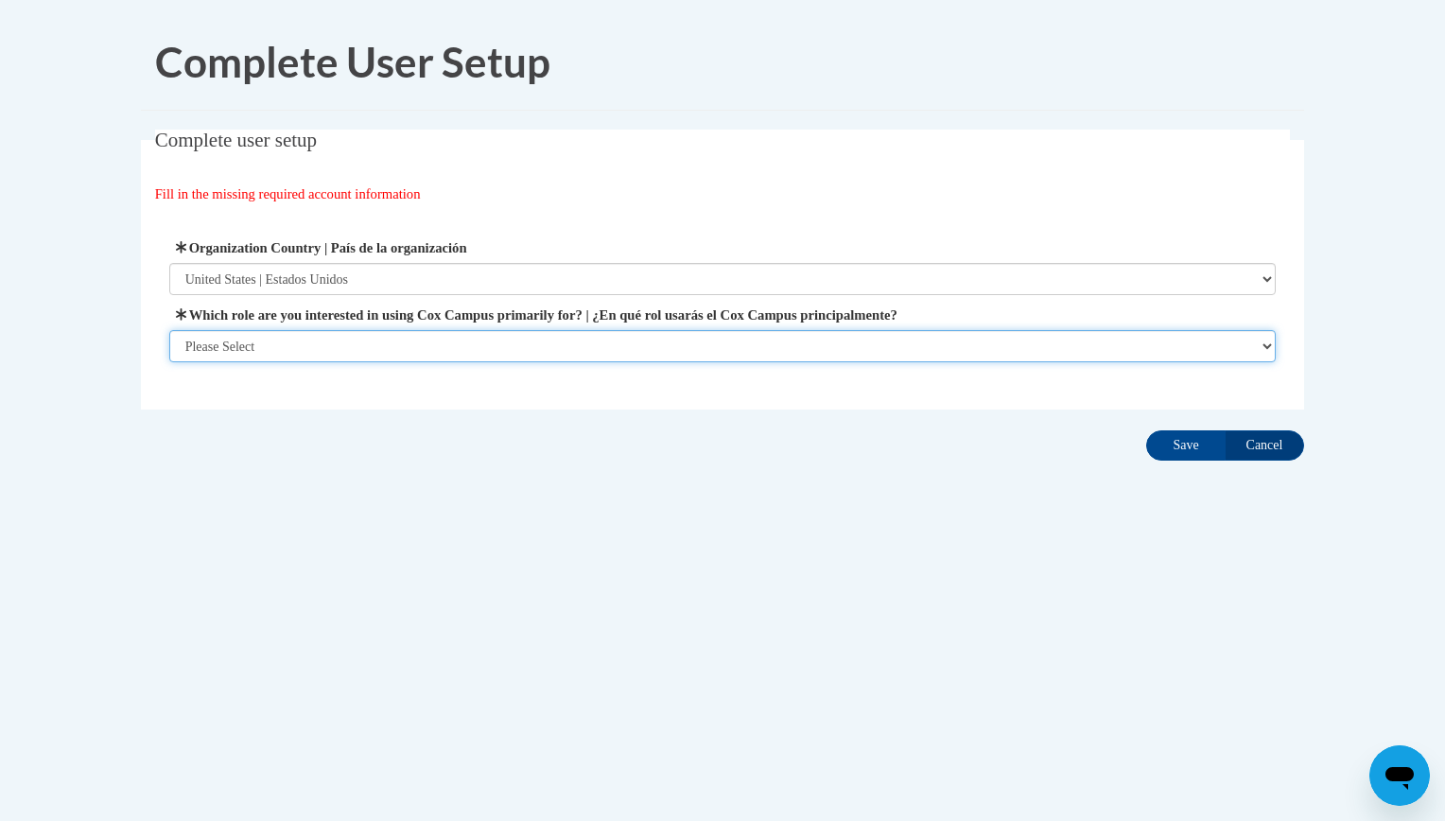
click at [322, 353] on select "Please Select College/University | Colegio/Universidad Community/Nonprofit Part…" at bounding box center [722, 346] width 1107 height 32
select select "fbf2d438-af2f-41f8-98f1-81c410e29de3"
click at [169, 362] on select "Please Select College/University | Colegio/Universidad Community/Nonprofit Part…" at bounding box center [722, 346] width 1107 height 32
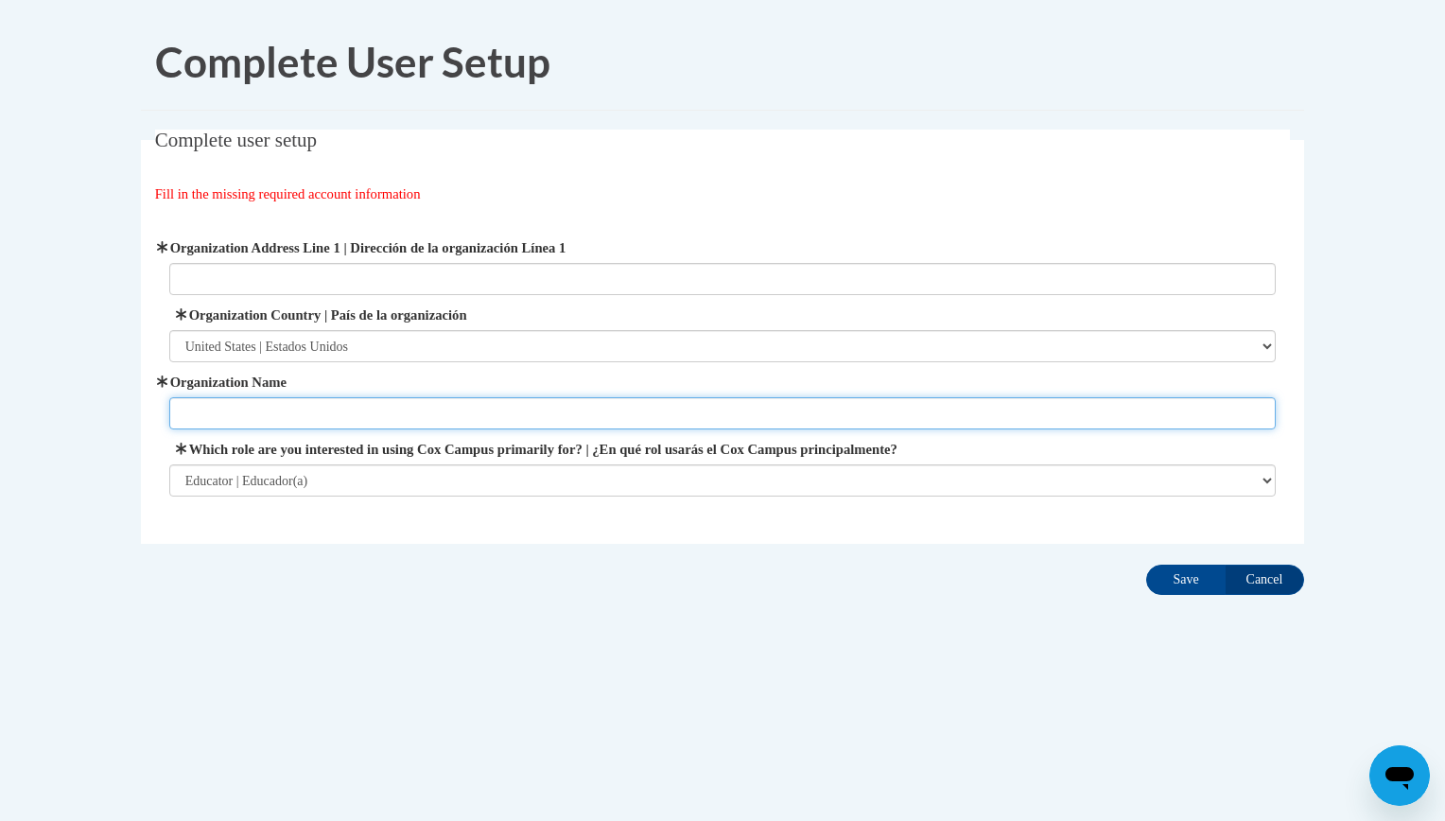
click at [312, 409] on input "Organization Name" at bounding box center [722, 413] width 1107 height 32
click at [628, 418] on input "horizon" at bounding box center [722, 413] width 1107 height 32
type input "h"
type input "\"
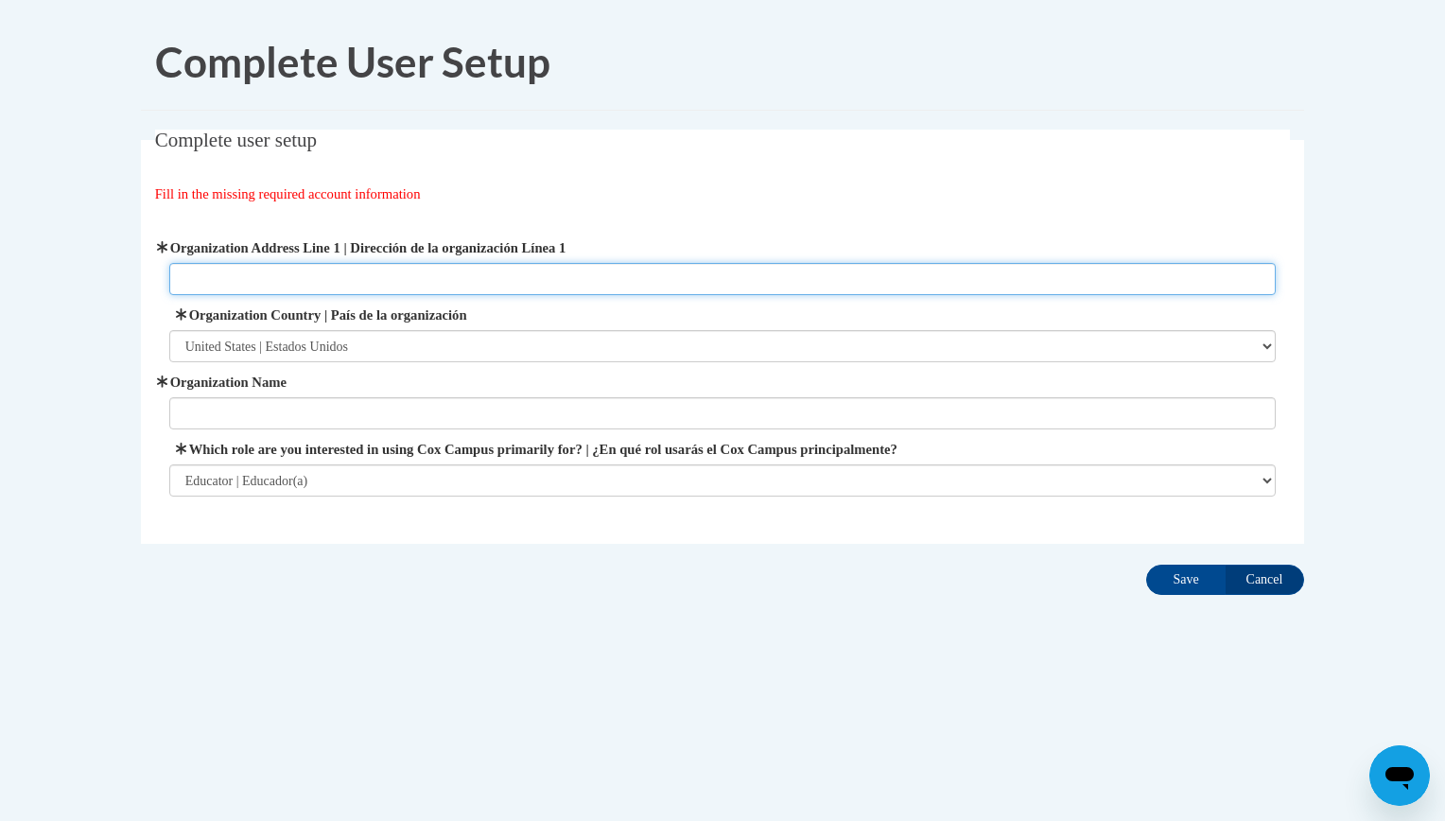
click at [291, 287] on input "Organization Address Line 1 | Dirección de la organización Línea 1" at bounding box center [722, 279] width 1107 height 32
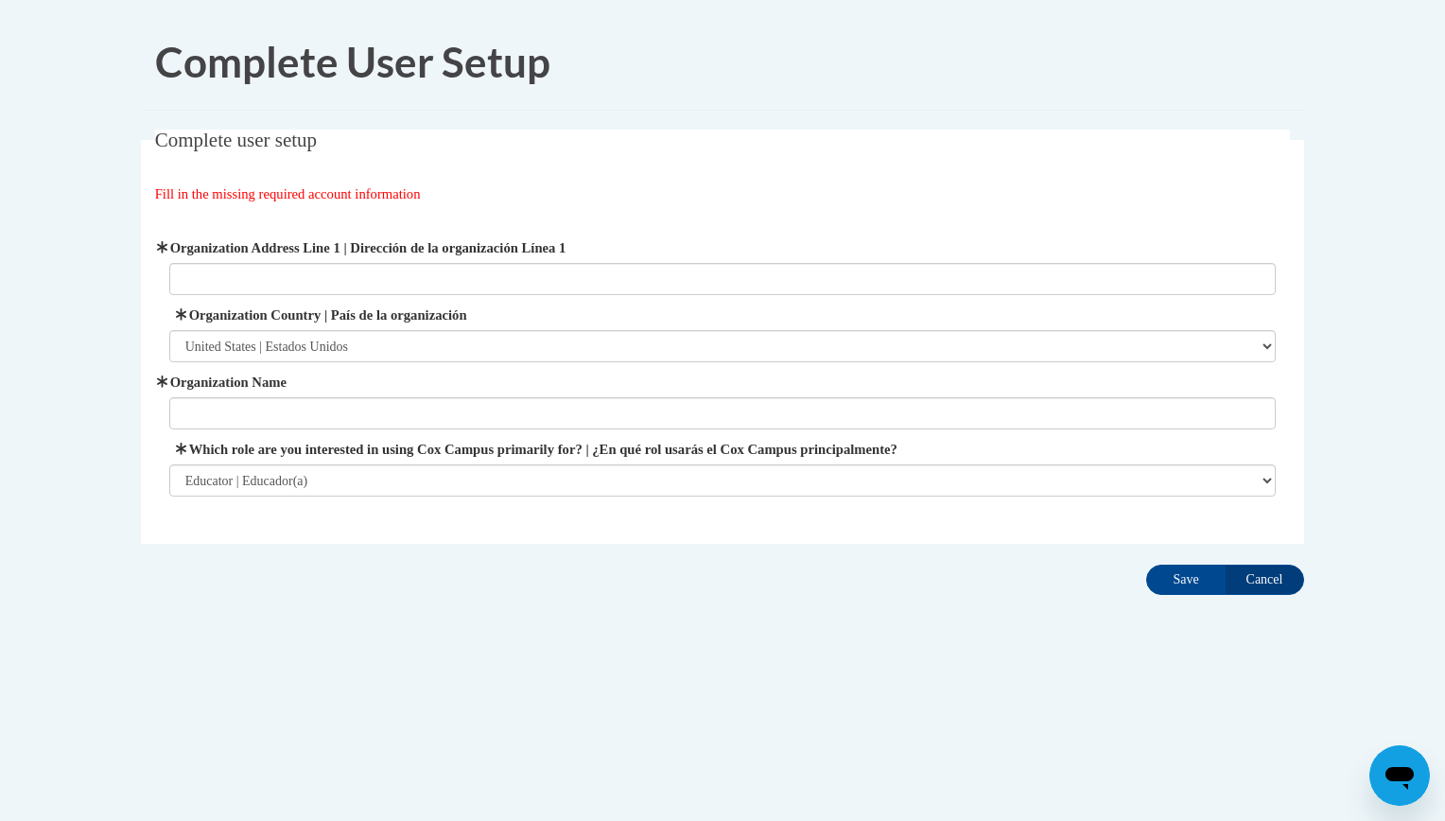
click at [93, 320] on body "Complete User Setup Complete user setup Fill in the missing required account in…" at bounding box center [722, 410] width 1445 height 821
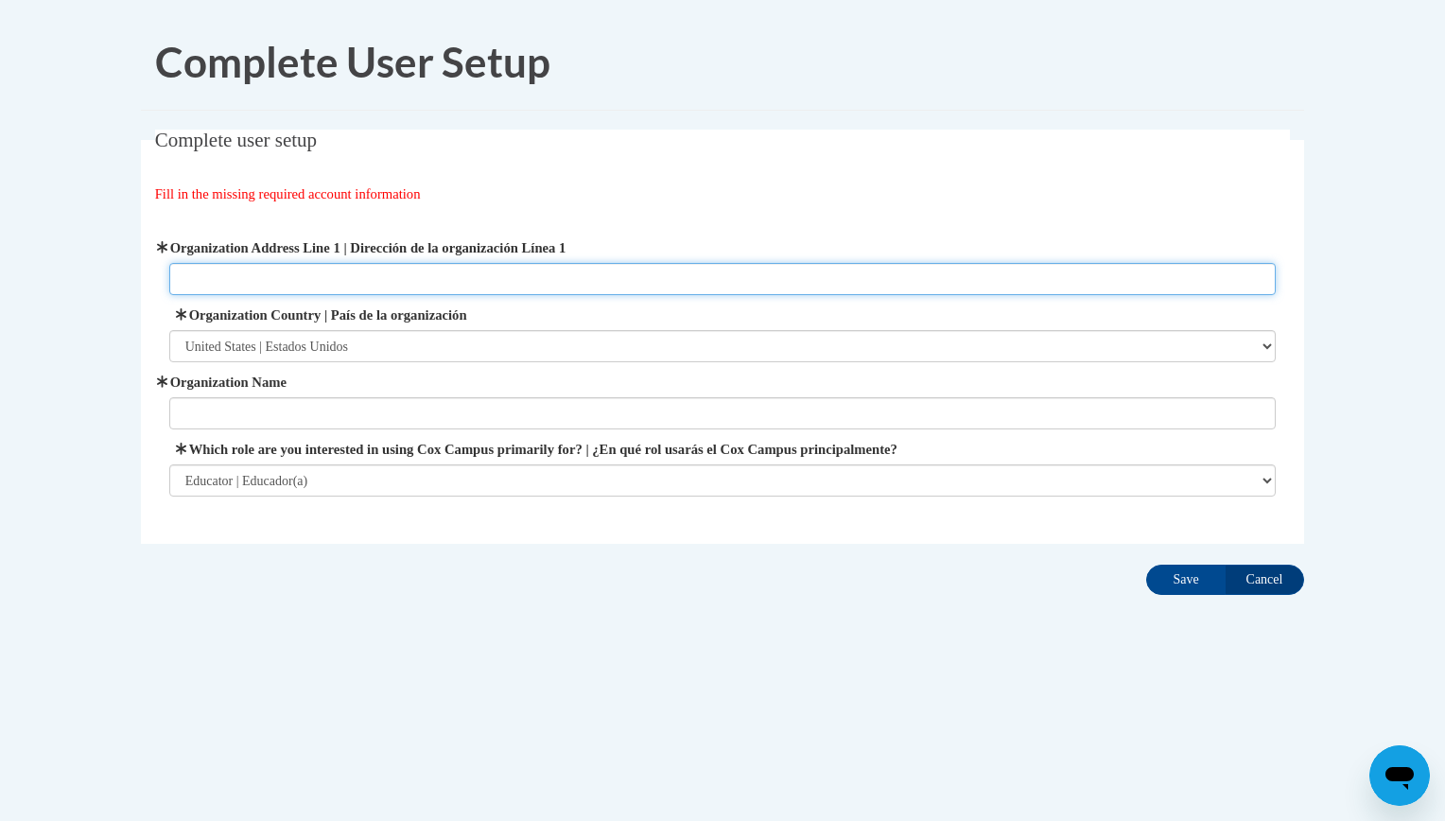
click at [238, 278] on input "Organization Address Line 1 | Dirección de la organización Línea 1" at bounding box center [722, 279] width 1107 height 32
type input "c"
click at [337, 280] on input "Organization Address Line 1 | Dirección de la organización Línea 1" at bounding box center [722, 279] width 1107 height 32
click at [307, 278] on input "20715 lunn rd." at bounding box center [722, 279] width 1107 height 32
type input "20715"
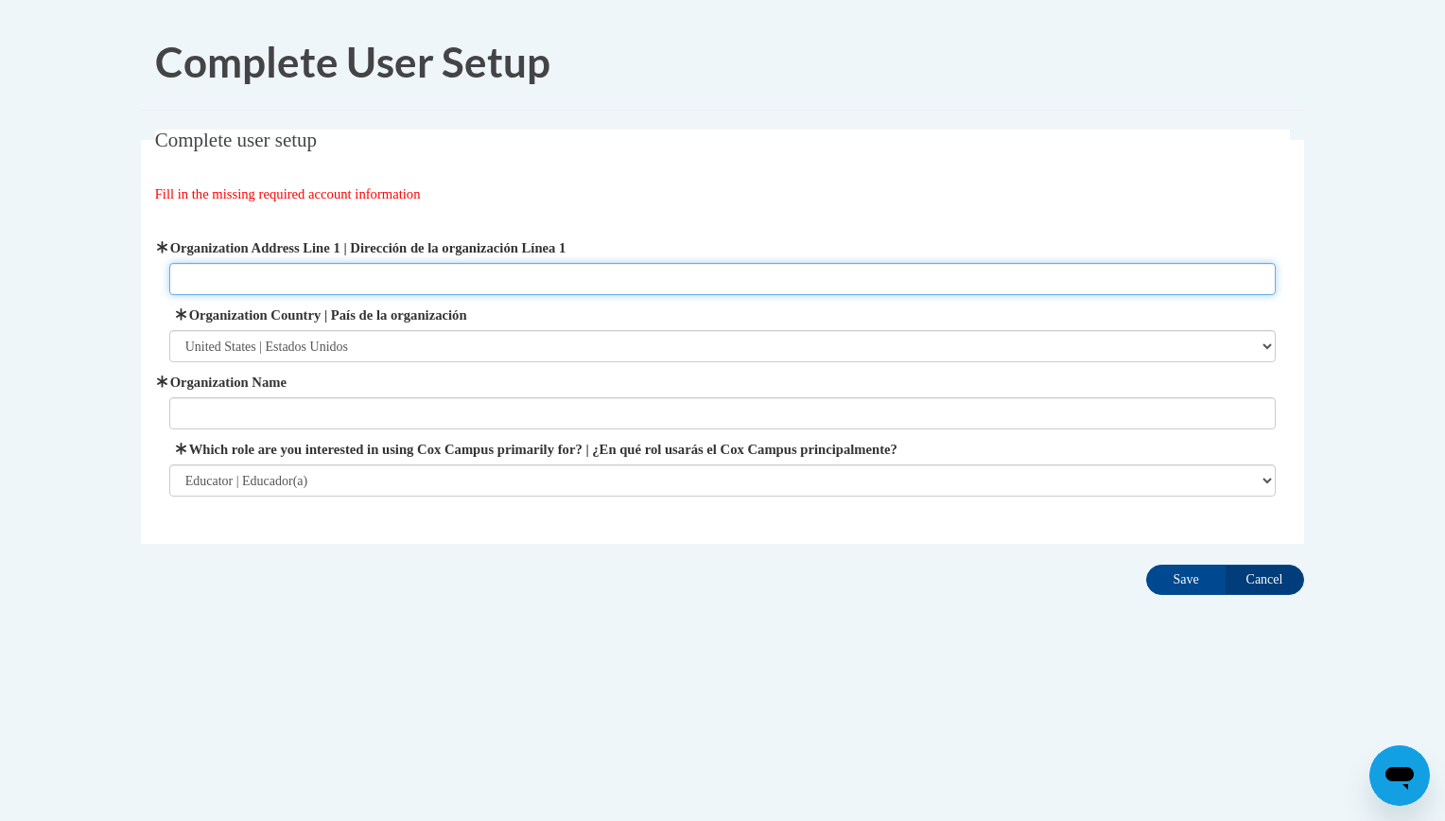
click at [307, 278] on input "Organization Address Line 1 | Dirección de la organización Línea 1" at bounding box center [722, 279] width 1107 height 32
click at [327, 287] on input "Organization Address Line 1 | Dirección de la organización Línea 1" at bounding box center [722, 279] width 1107 height 32
type input "555 west bagley road"
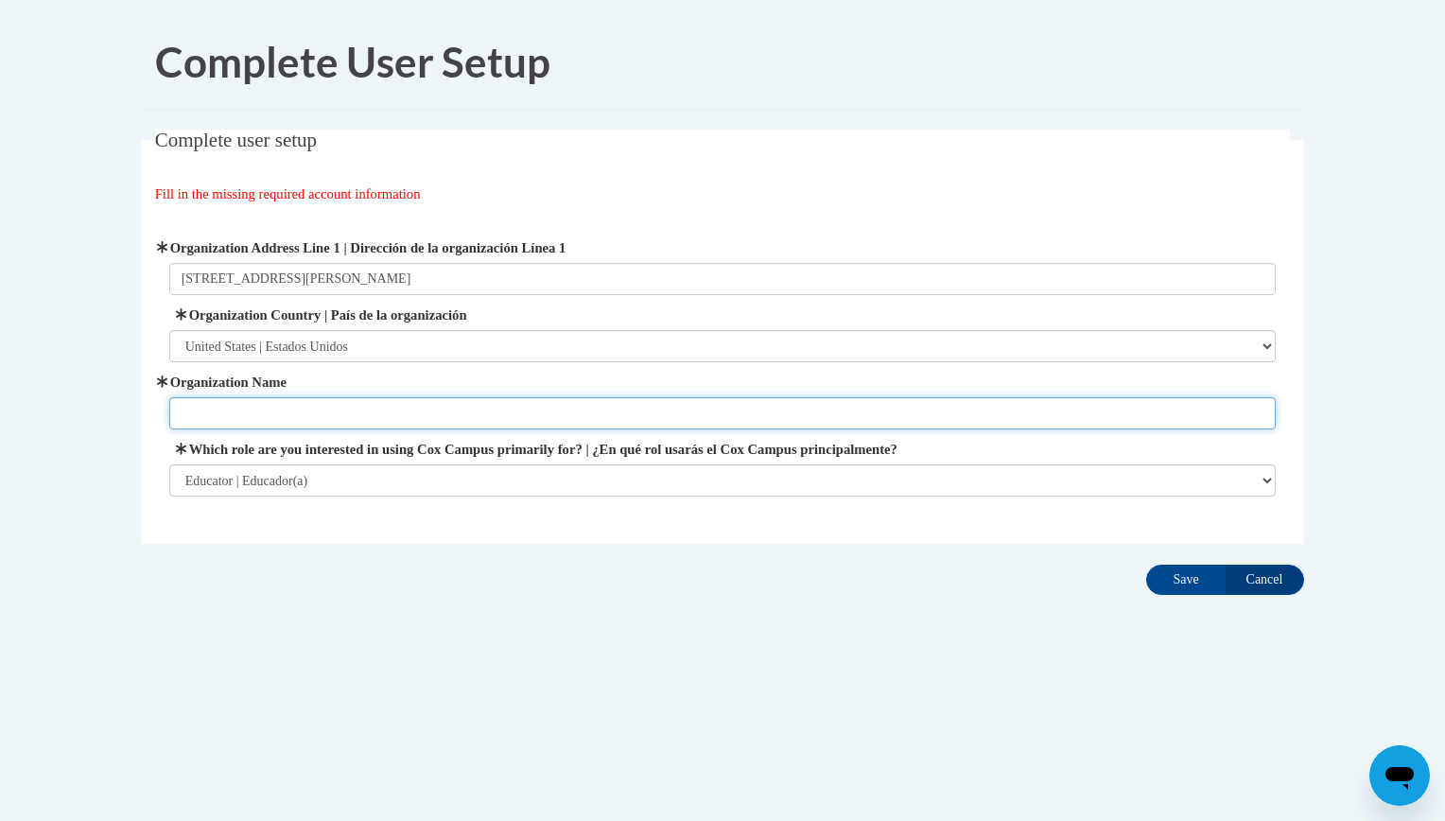
click at [270, 404] on input "Organization Name" at bounding box center [722, 413] width 1107 height 32
type input "horizon education center"
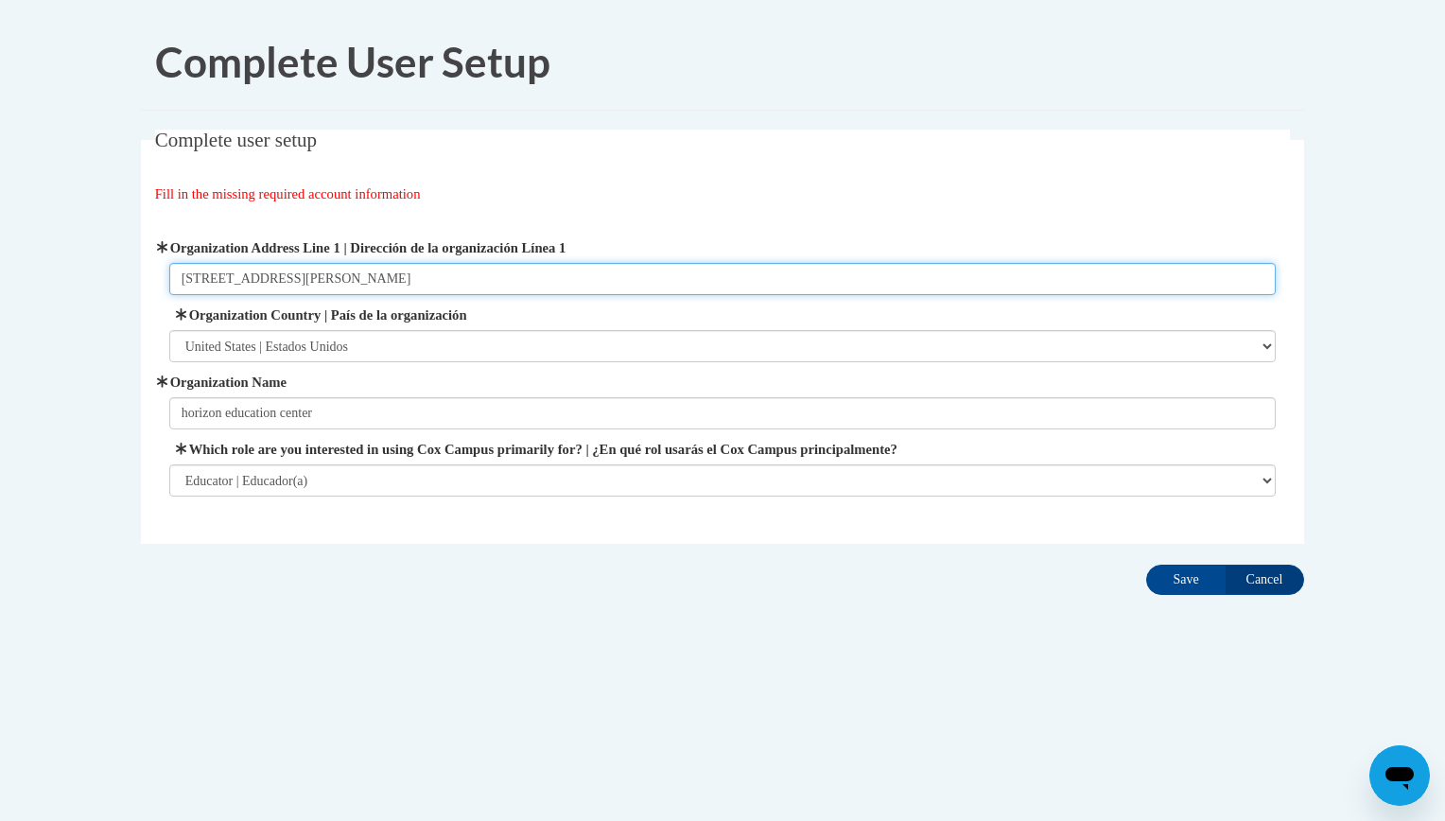
click at [376, 279] on input "555 west bagley road" at bounding box center [722, 279] width 1107 height 32
type input "555 west bagley road, berea 44017"
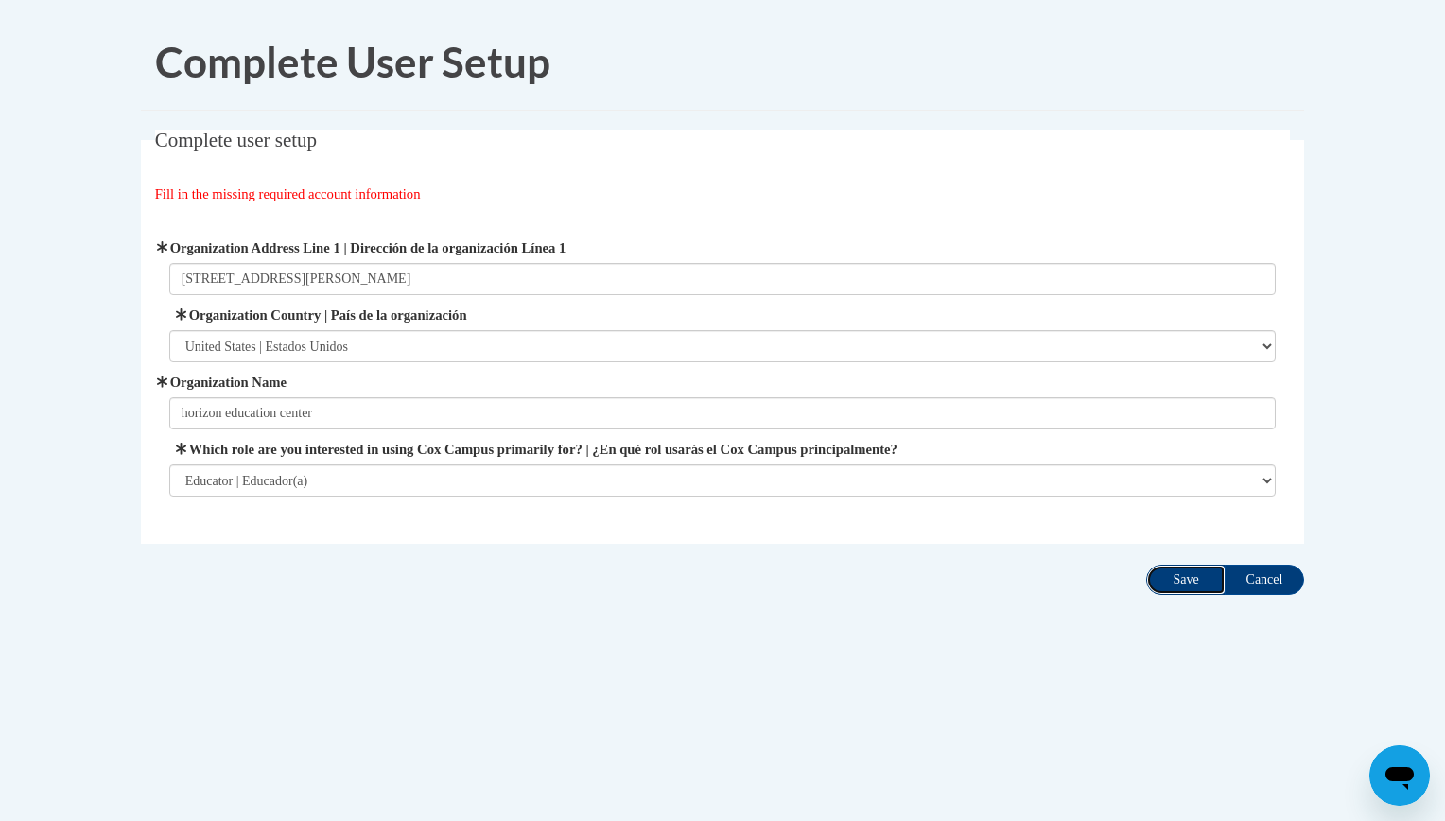
click at [1191, 576] on input "Save" at bounding box center [1185, 580] width 79 height 30
click at [1176, 577] on input "Save" at bounding box center [1185, 580] width 79 height 30
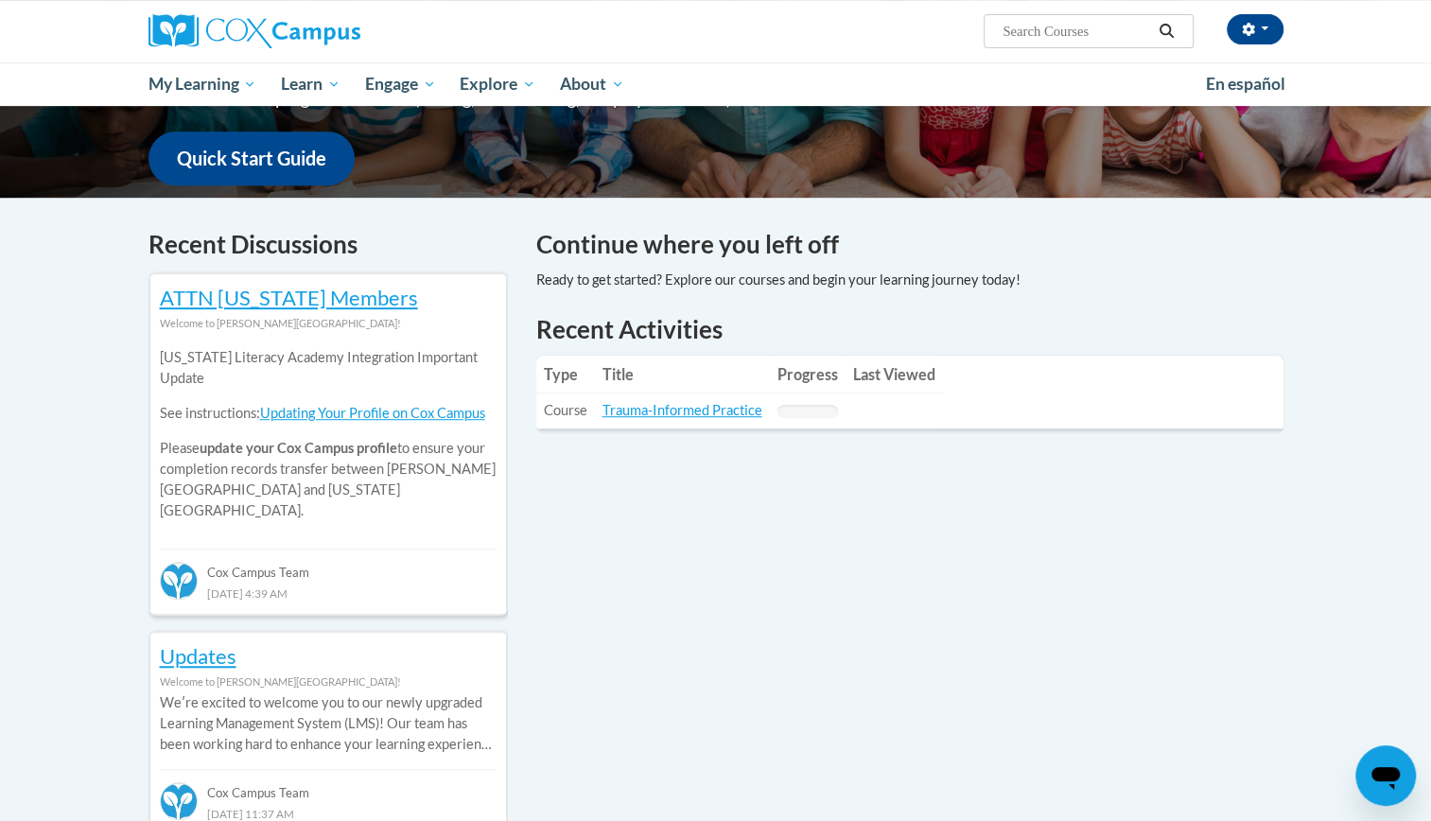
scroll to position [467, 0]
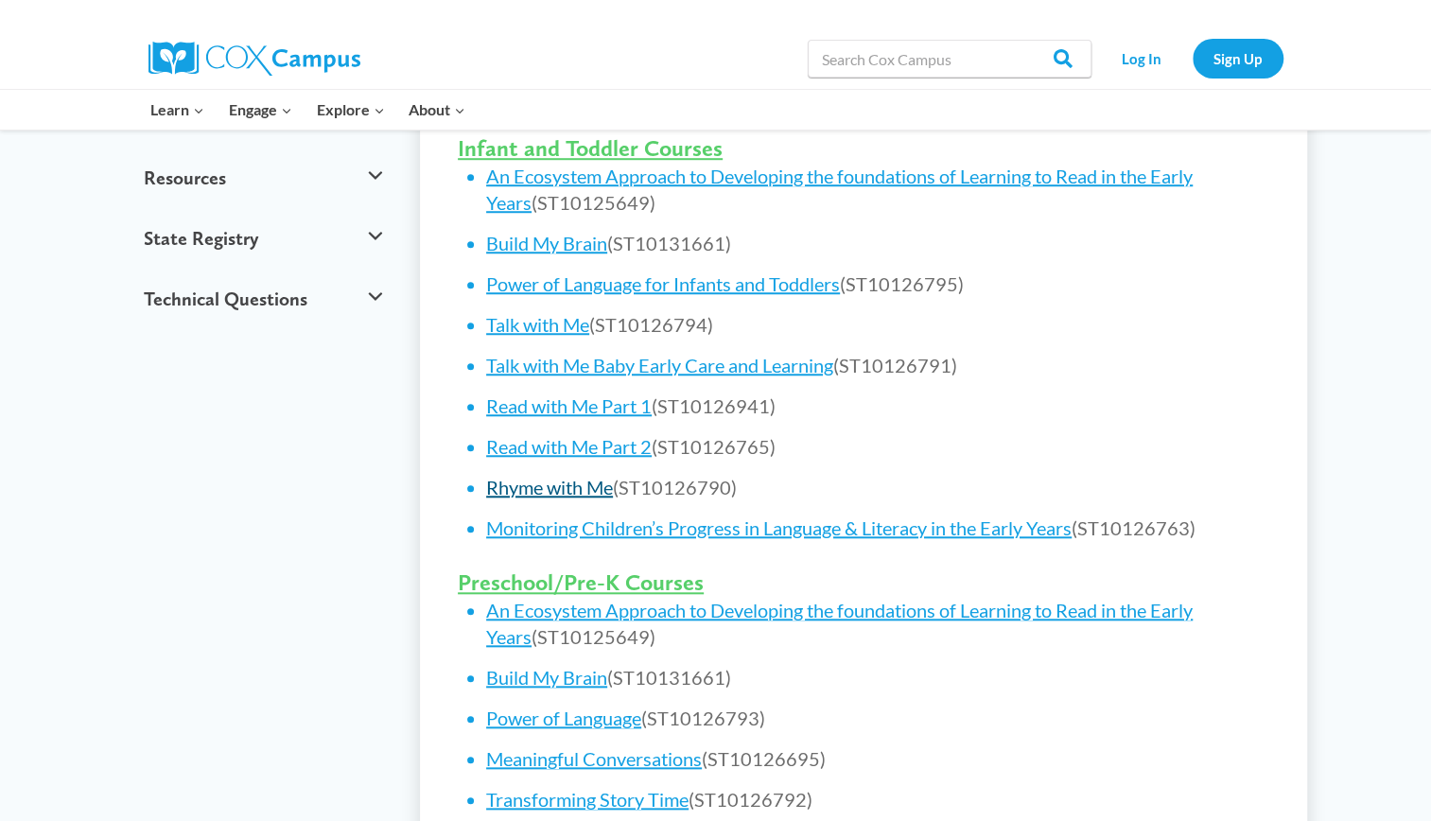
scroll to position [783, 0]
click at [545, 495] on link "Rhyme with Me" at bounding box center [549, 487] width 127 height 23
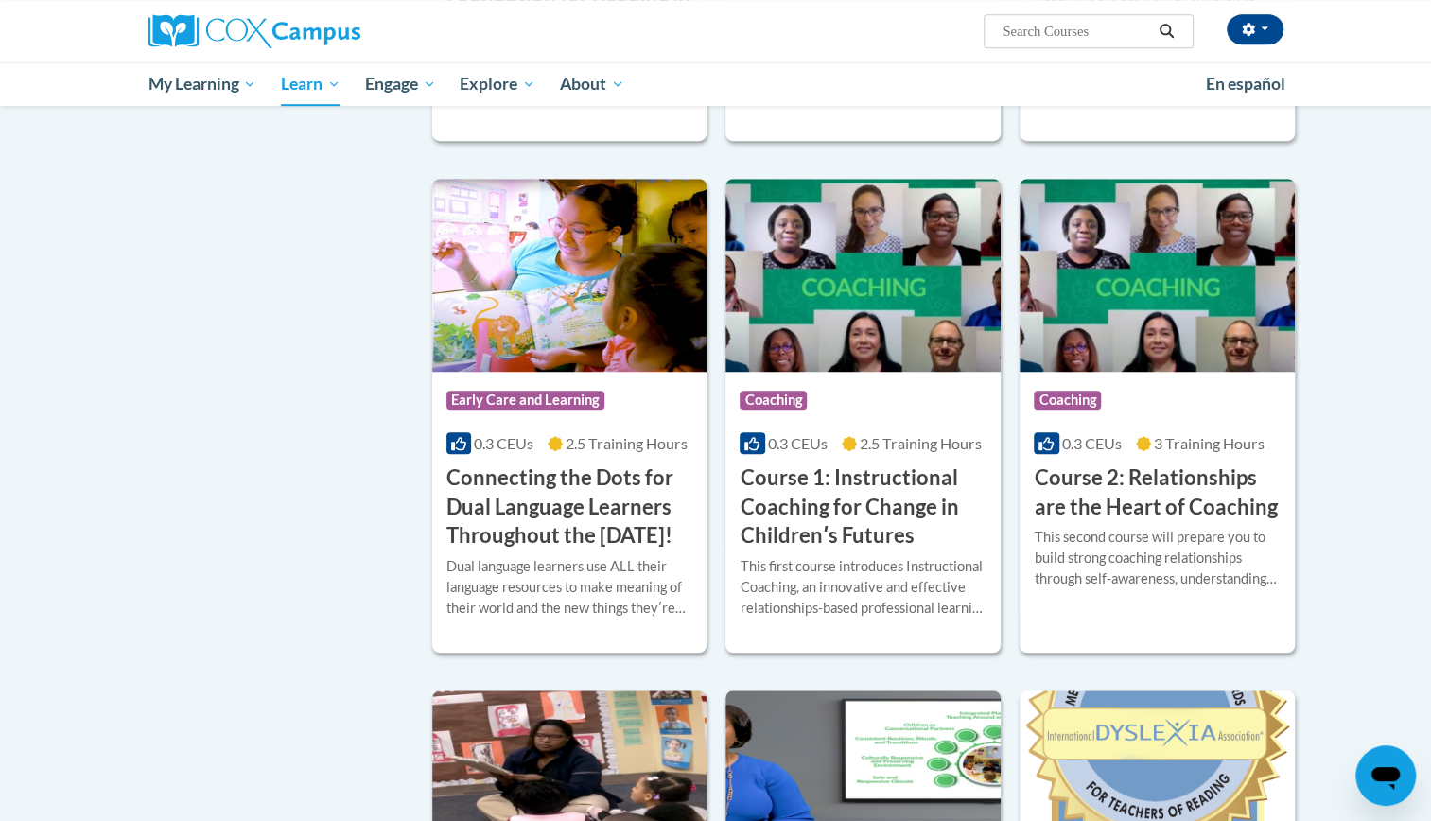
scroll to position [720, 0]
click at [531, 500] on h3 "Connecting the Dots for Dual Language Learners Throughout the [DATE]!" at bounding box center [569, 505] width 247 height 87
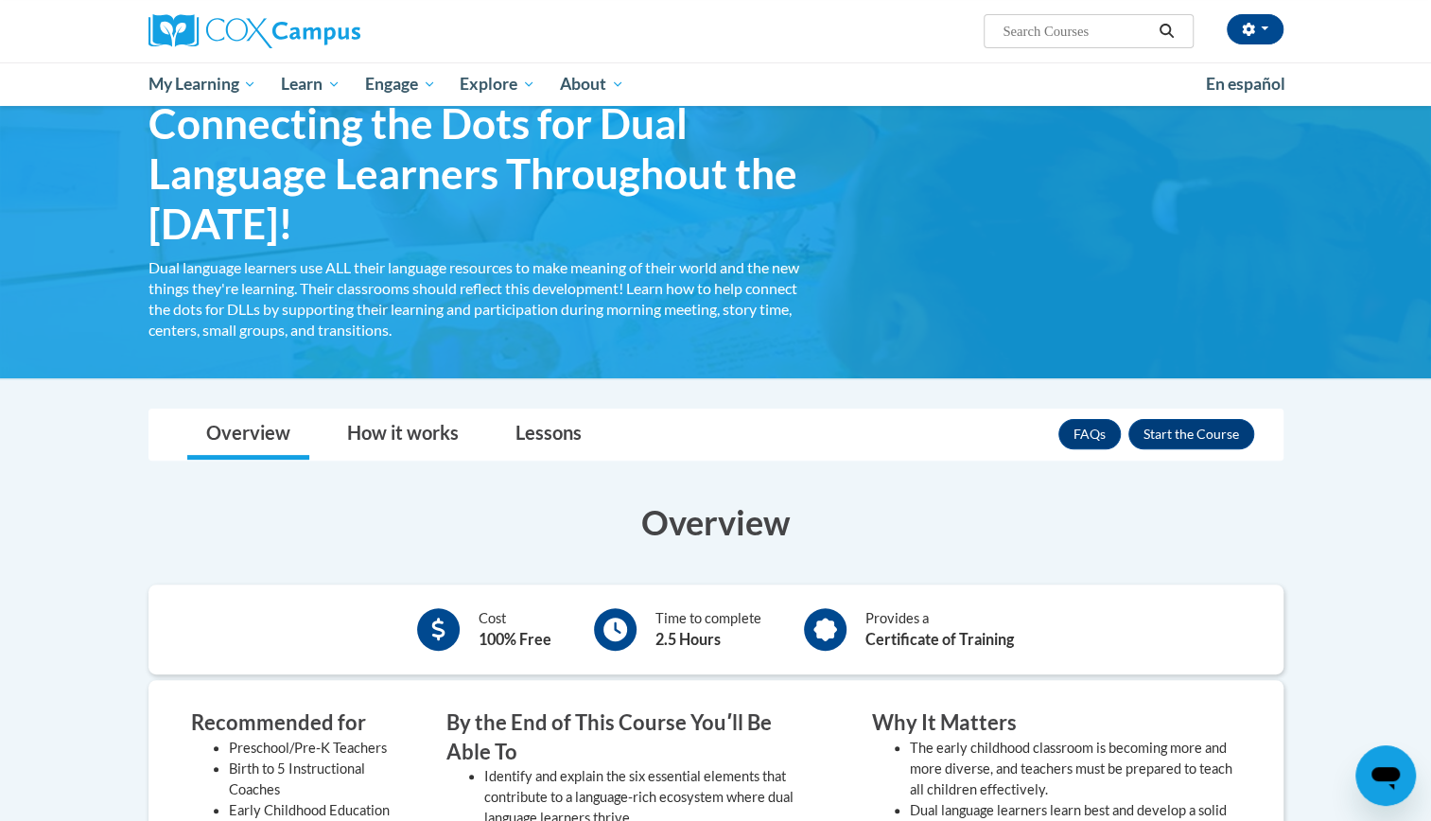
scroll to position [104, 0]
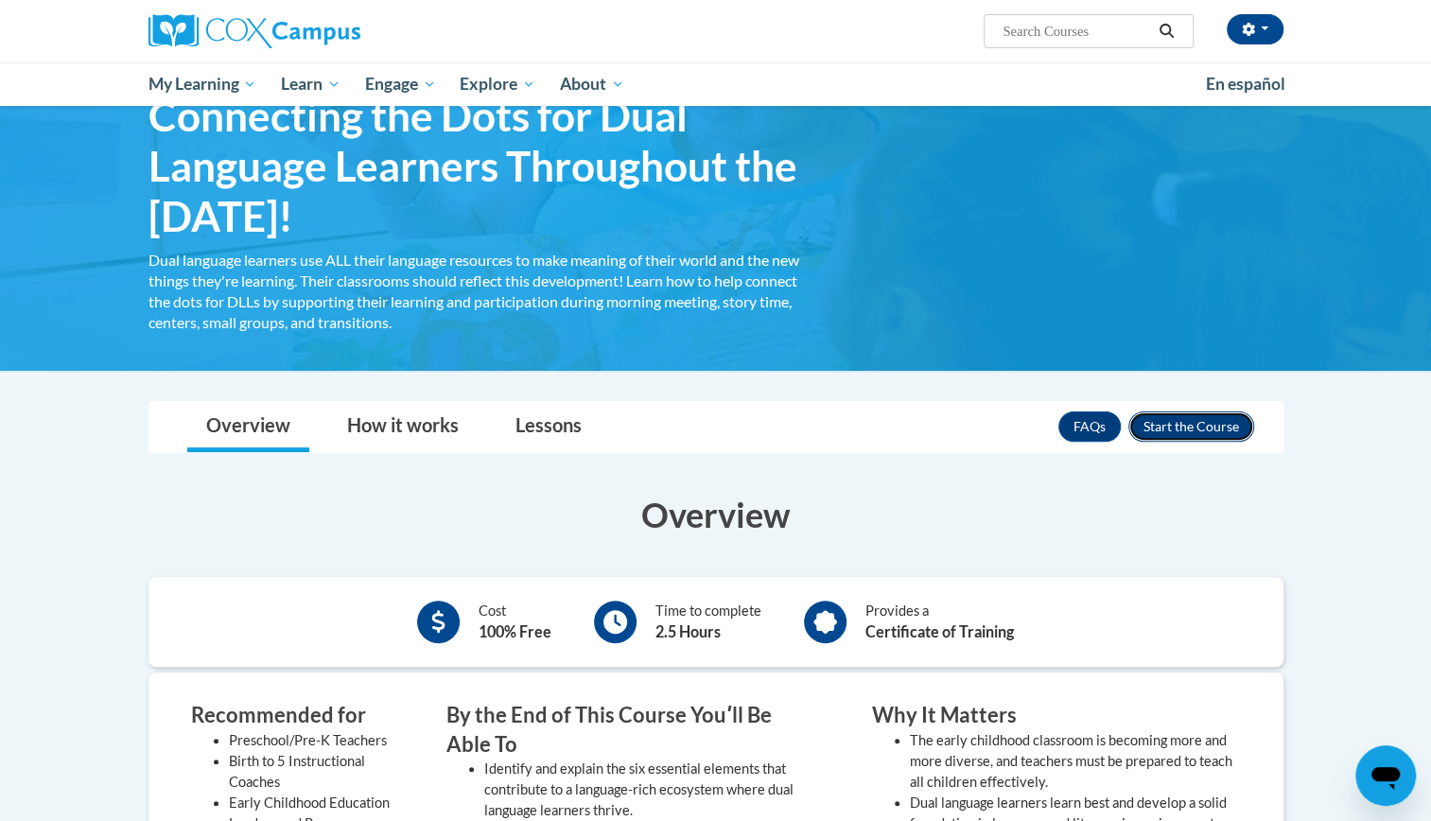
click at [1206, 424] on button "Enroll" at bounding box center [1191, 426] width 126 height 30
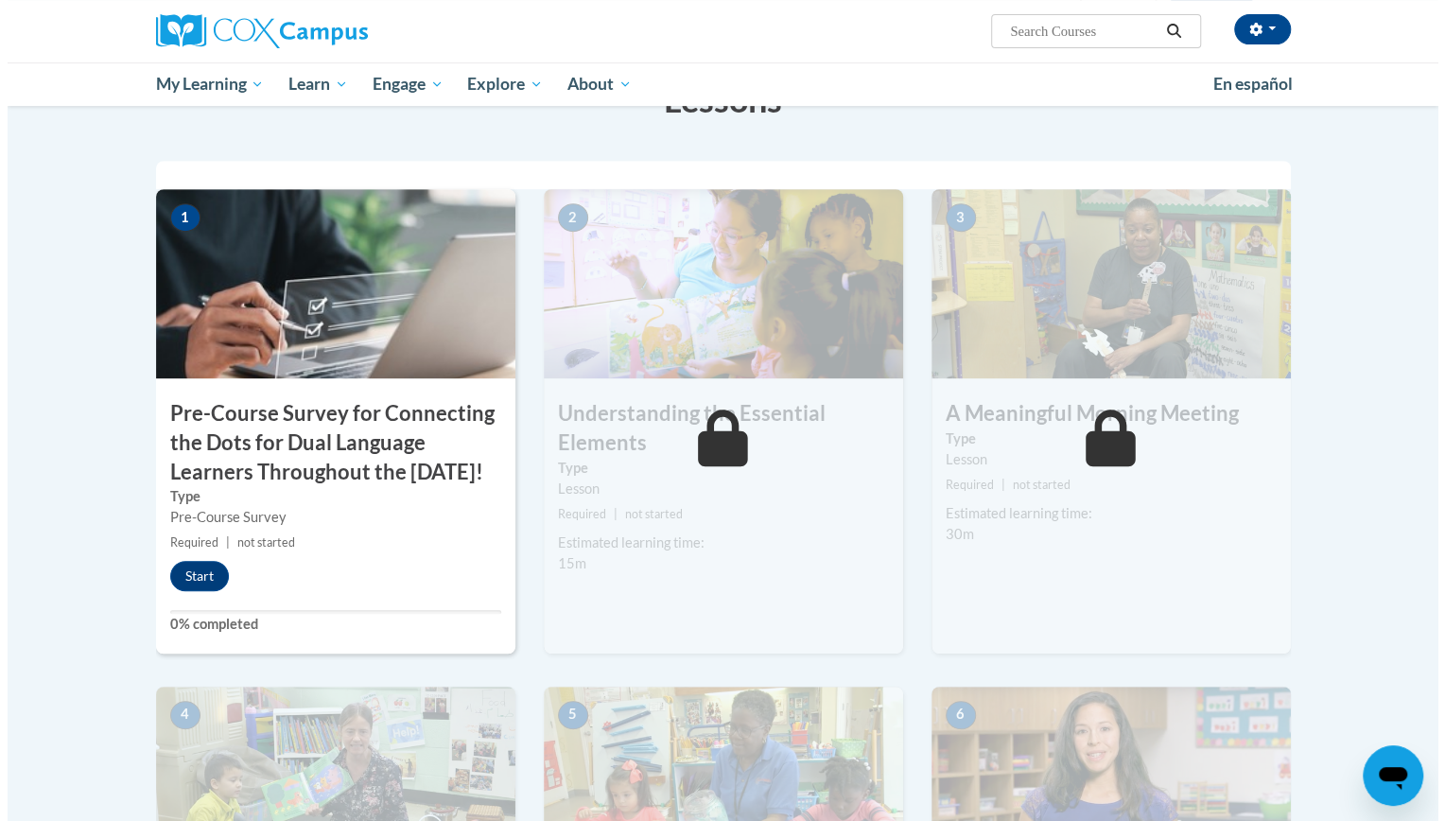
scroll to position [392, 0]
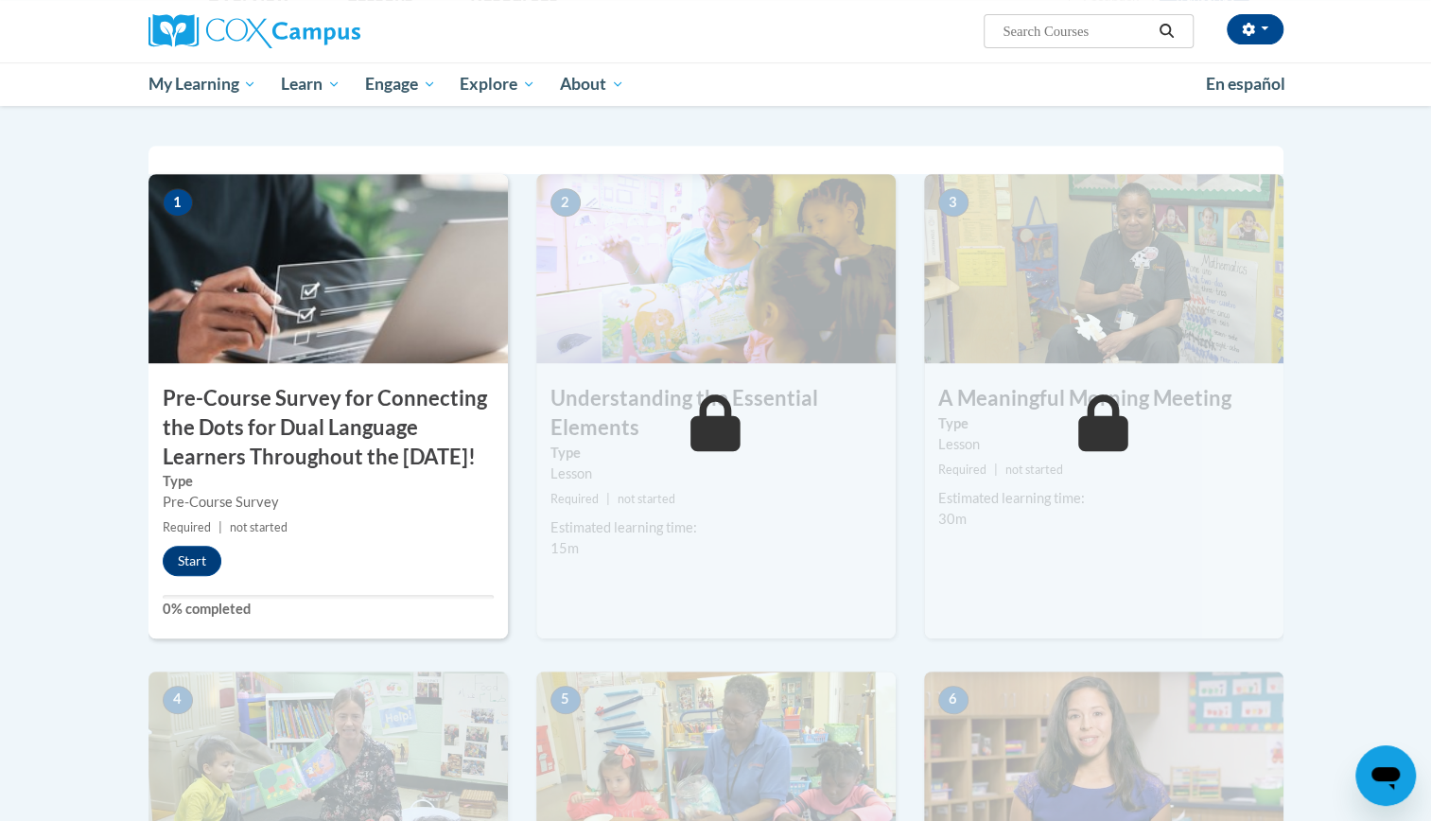
click at [218, 309] on img at bounding box center [327, 268] width 359 height 189
click at [185, 576] on button "Start" at bounding box center [192, 561] width 59 height 30
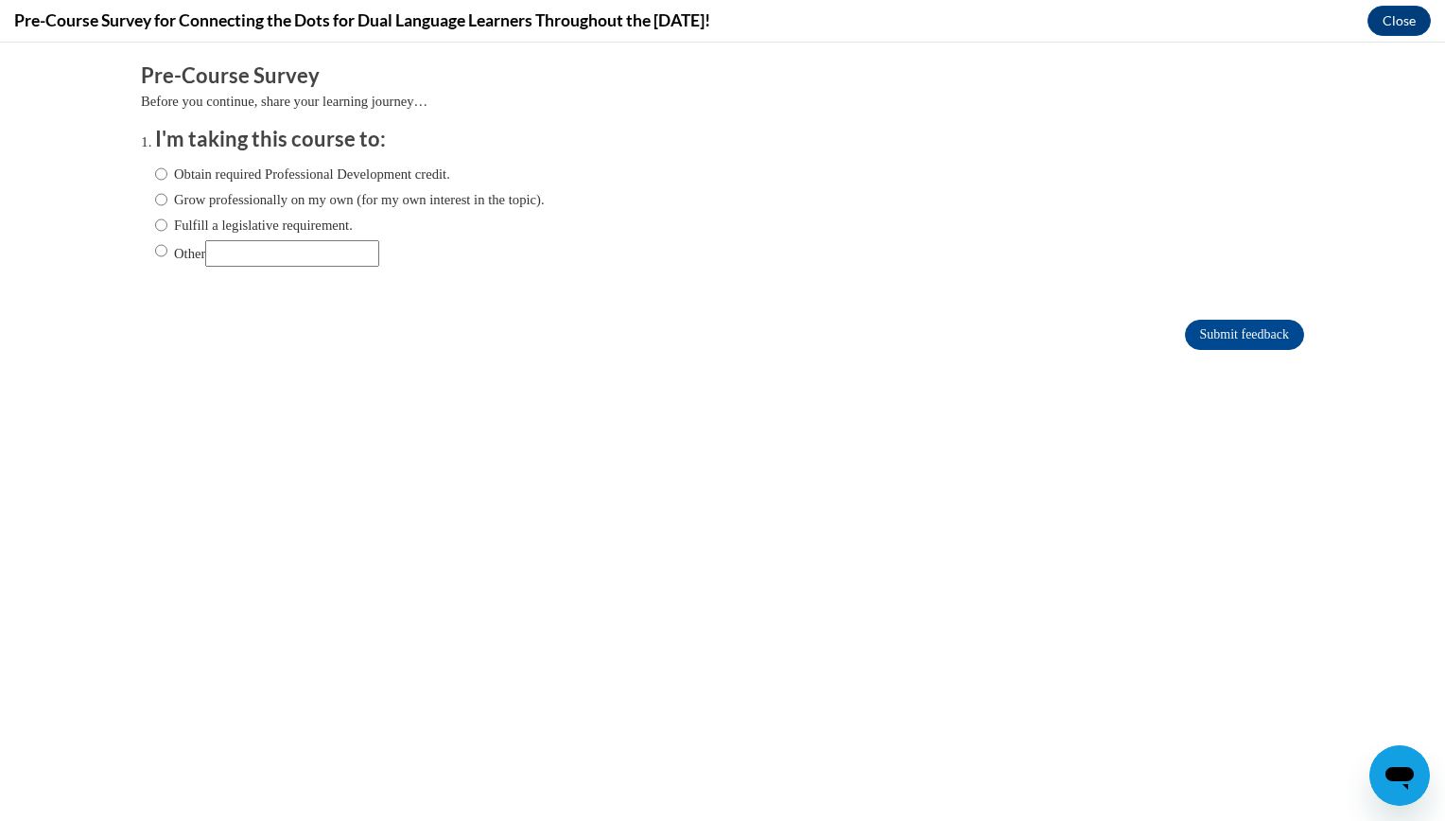
scroll to position [0, 0]
click at [155, 174] on input "Obtain required Professional Development credit." at bounding box center [161, 174] width 12 height 21
radio input "true"
click at [155, 189] on input "Grow professionally on my own (for my own interest in the topic)." at bounding box center [161, 199] width 12 height 21
radio input "true"
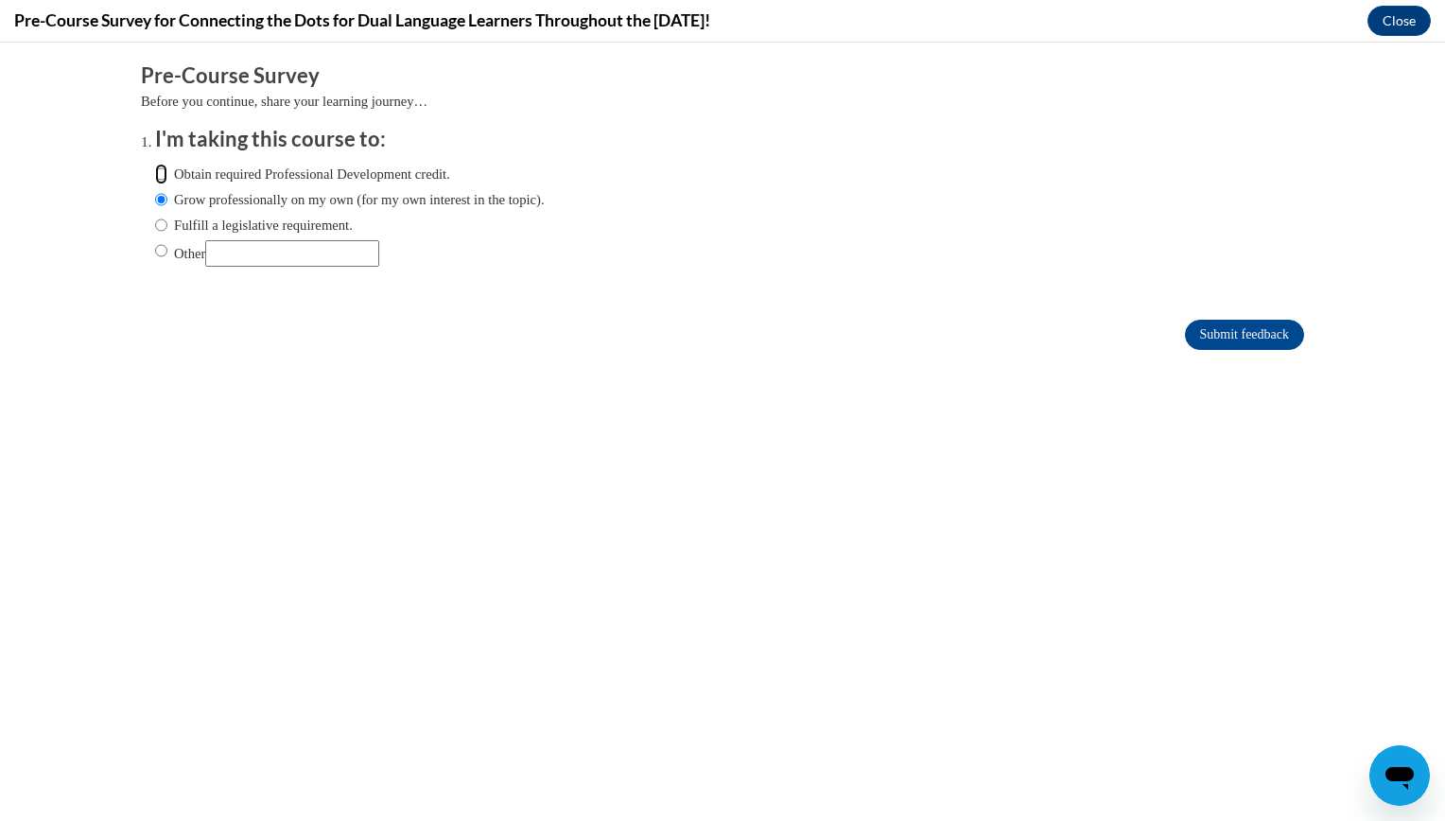
click at [155, 172] on input "Obtain required Professional Development credit." at bounding box center [161, 174] width 12 height 21
radio input "true"
click at [1237, 333] on input "Submit feedback" at bounding box center [1244, 335] width 119 height 30
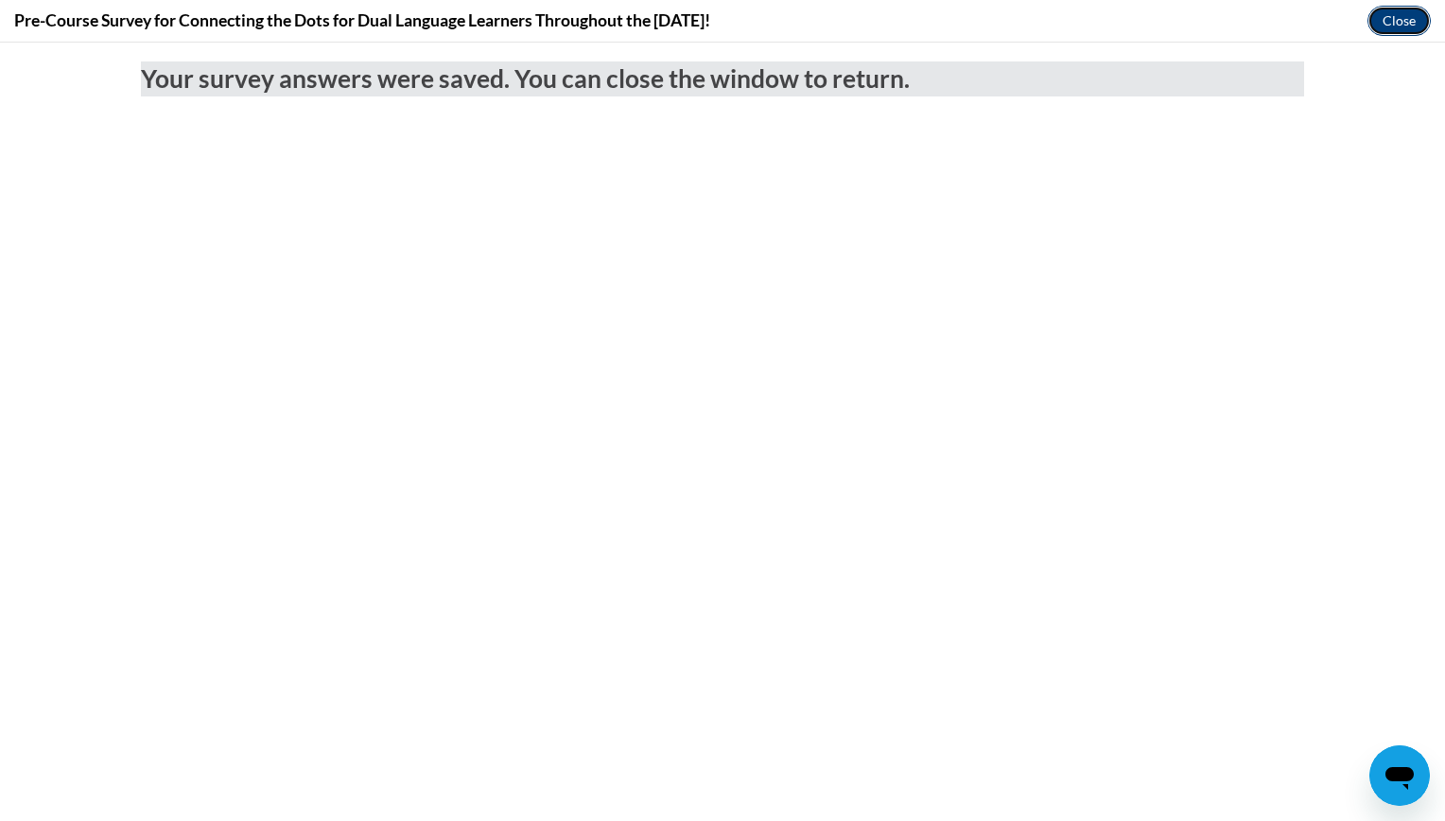
click at [1390, 11] on button "Close" at bounding box center [1399, 21] width 63 height 30
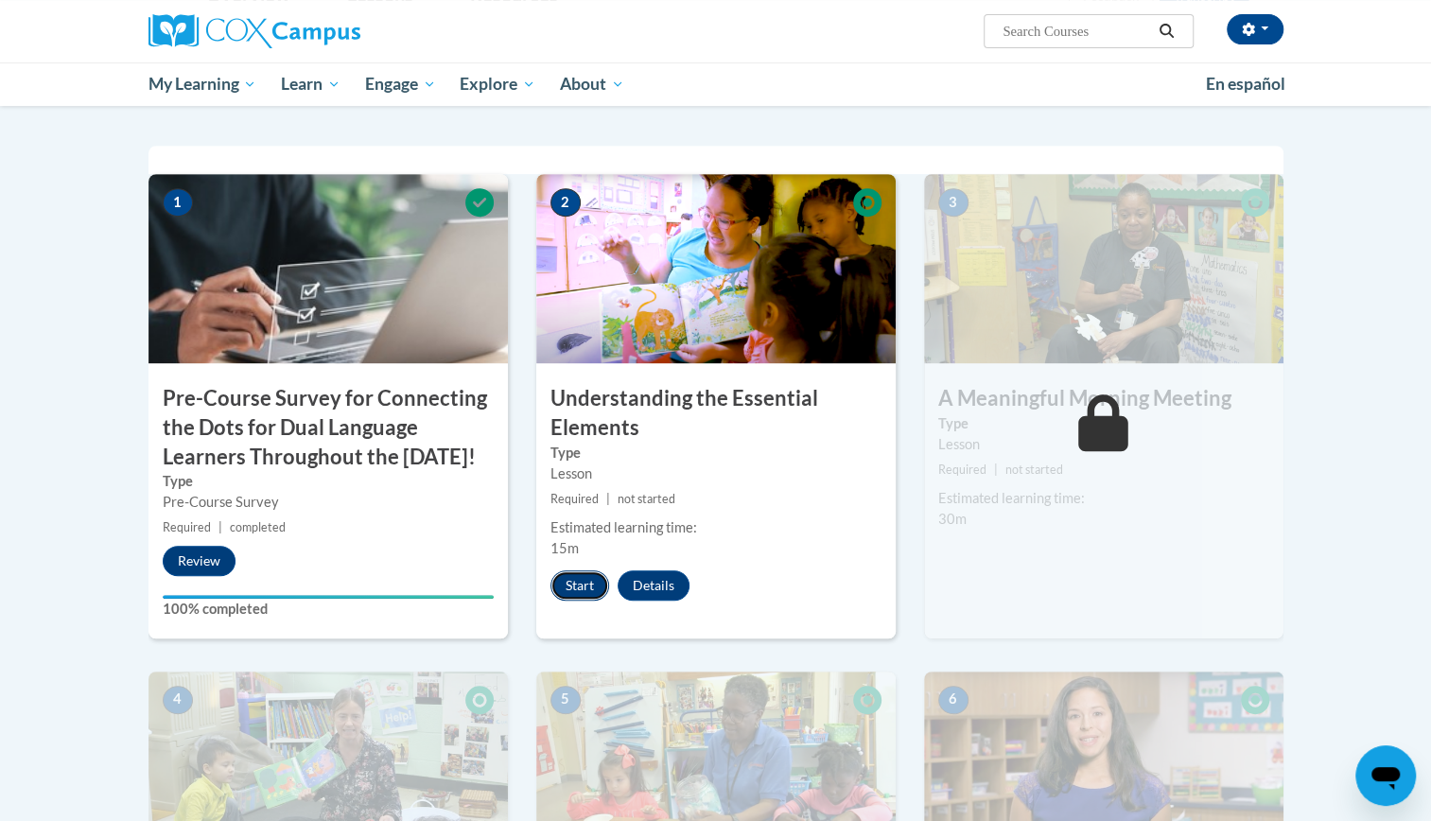
click at [578, 592] on button "Start" at bounding box center [579, 585] width 59 height 30
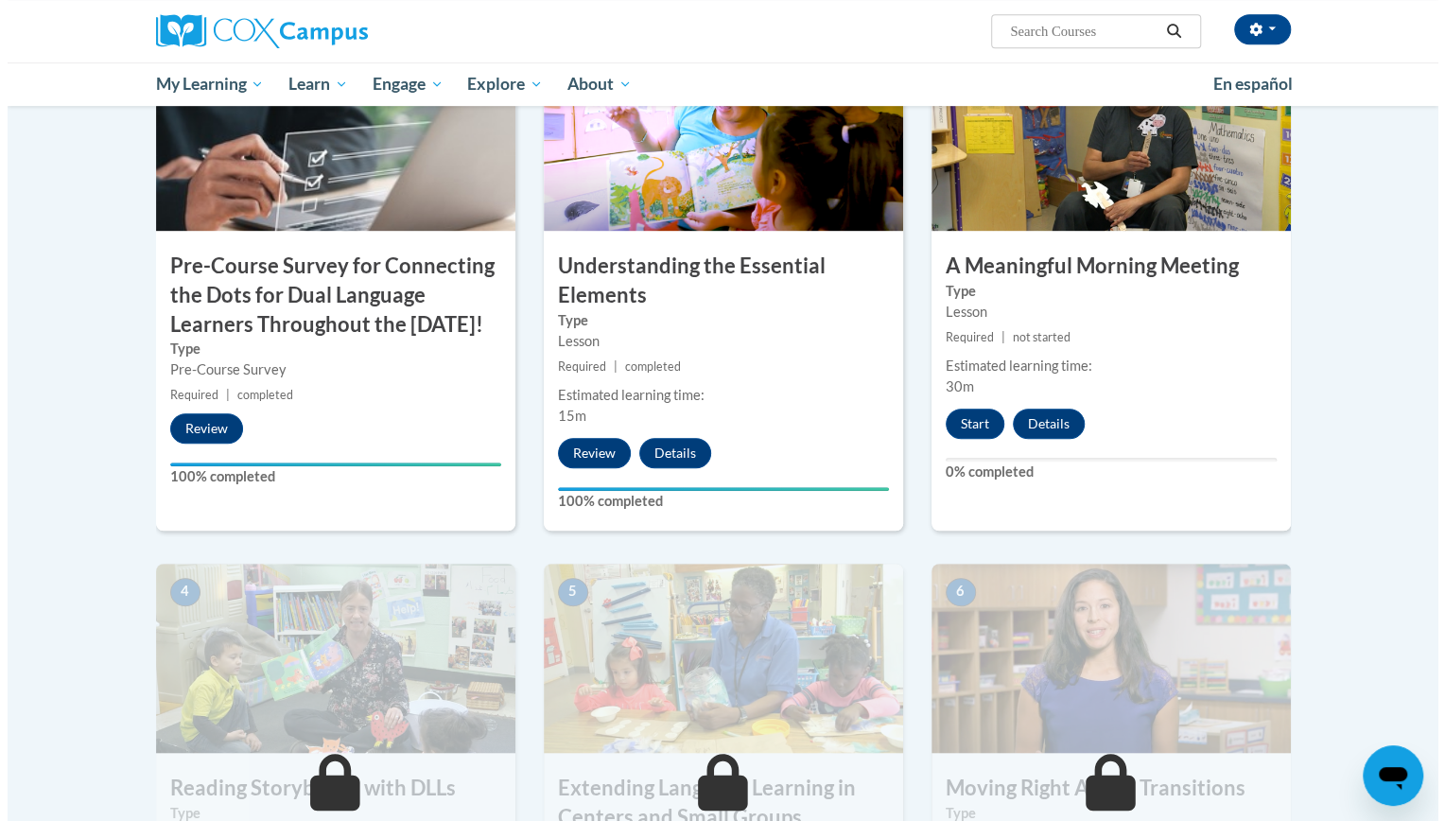
scroll to position [524, 0]
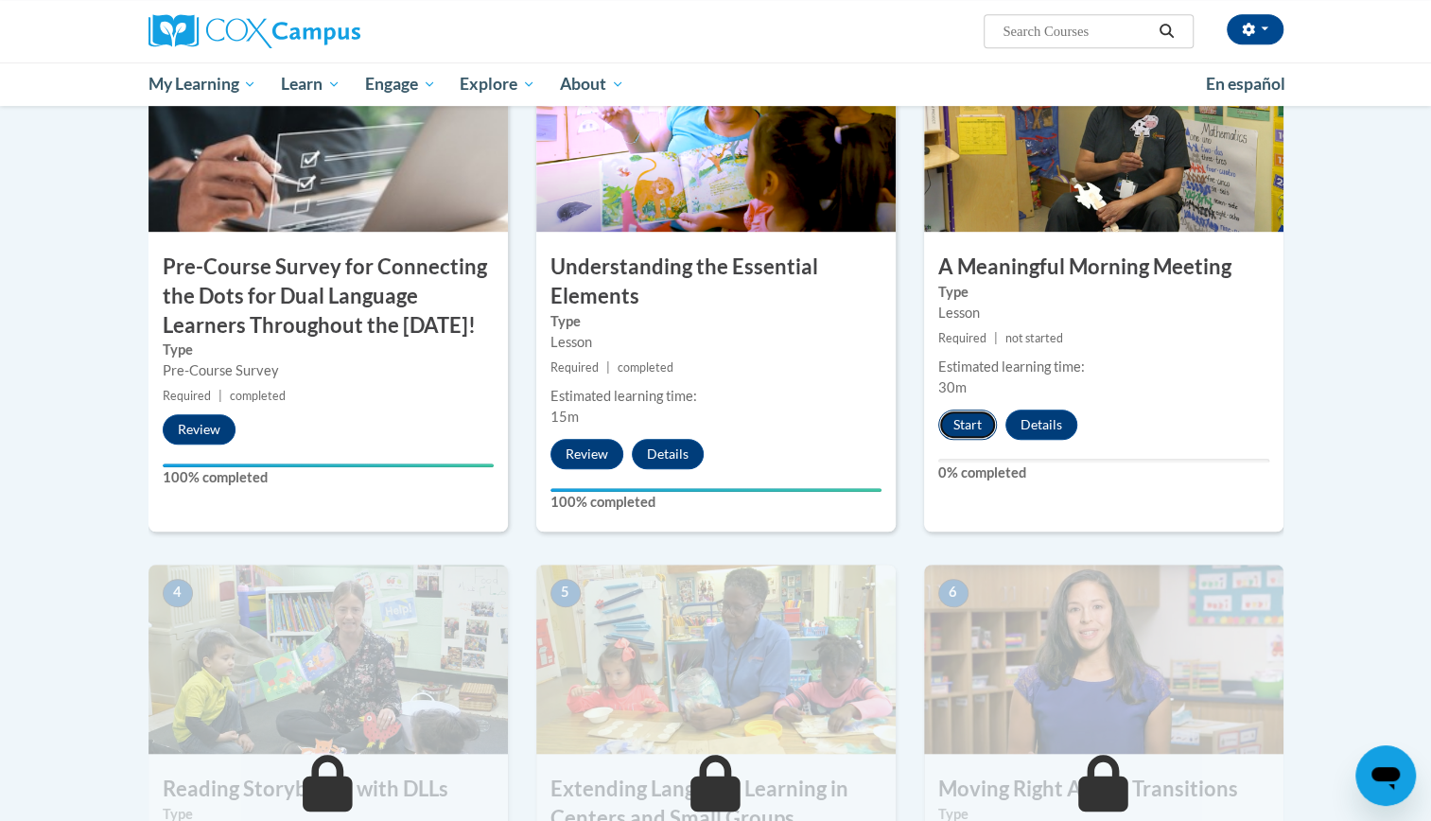
click at [961, 424] on button "Start" at bounding box center [967, 424] width 59 height 30
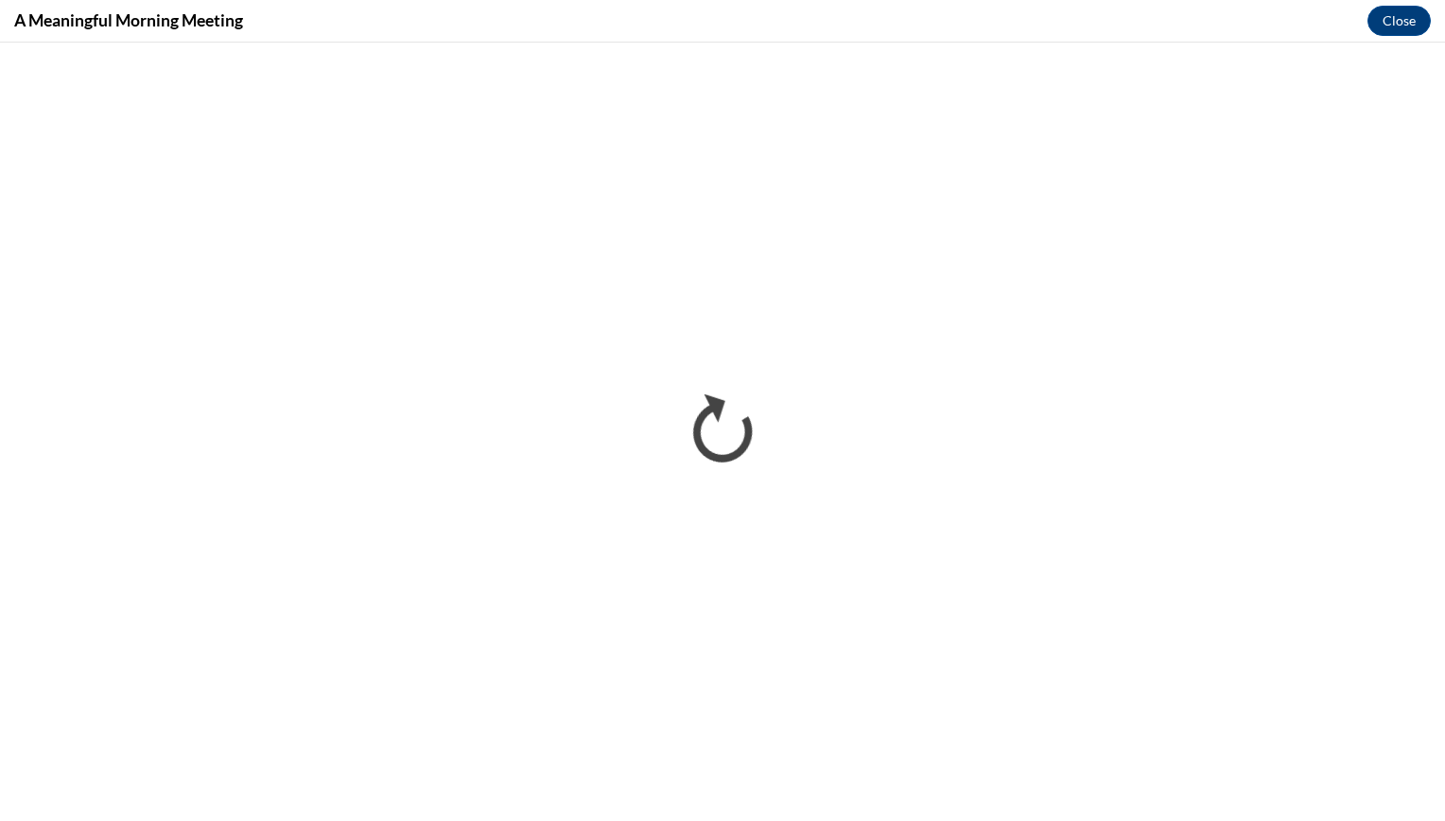
scroll to position [0, 0]
